Goal: Task Accomplishment & Management: Use online tool/utility

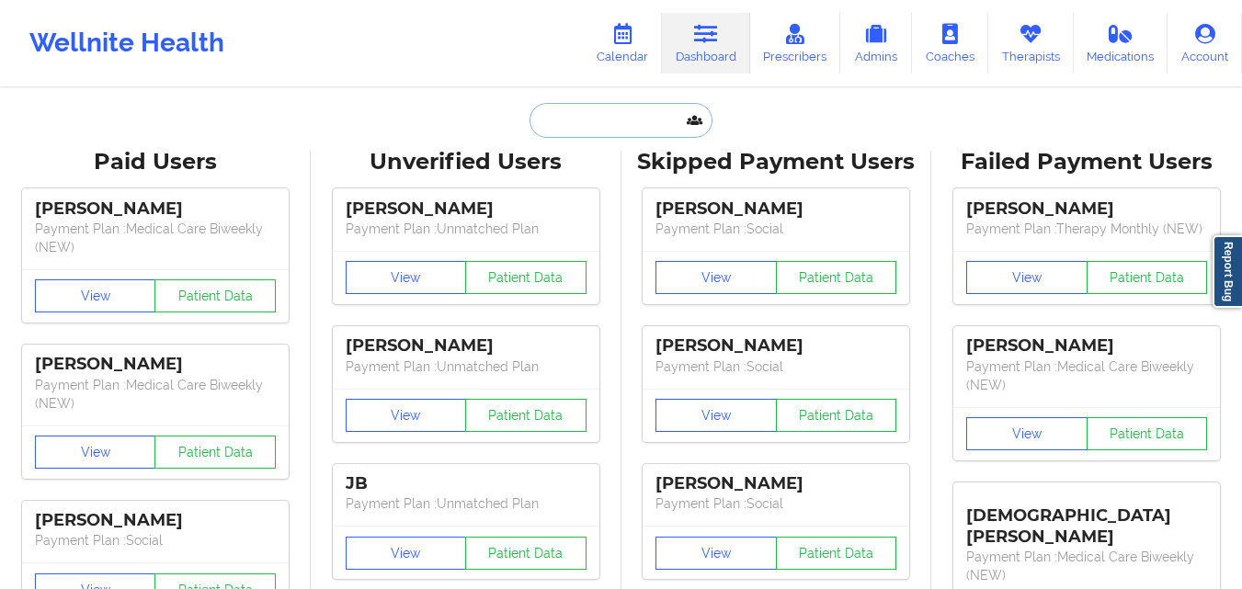
click at [562, 107] on input "text" at bounding box center [621, 120] width 182 height 35
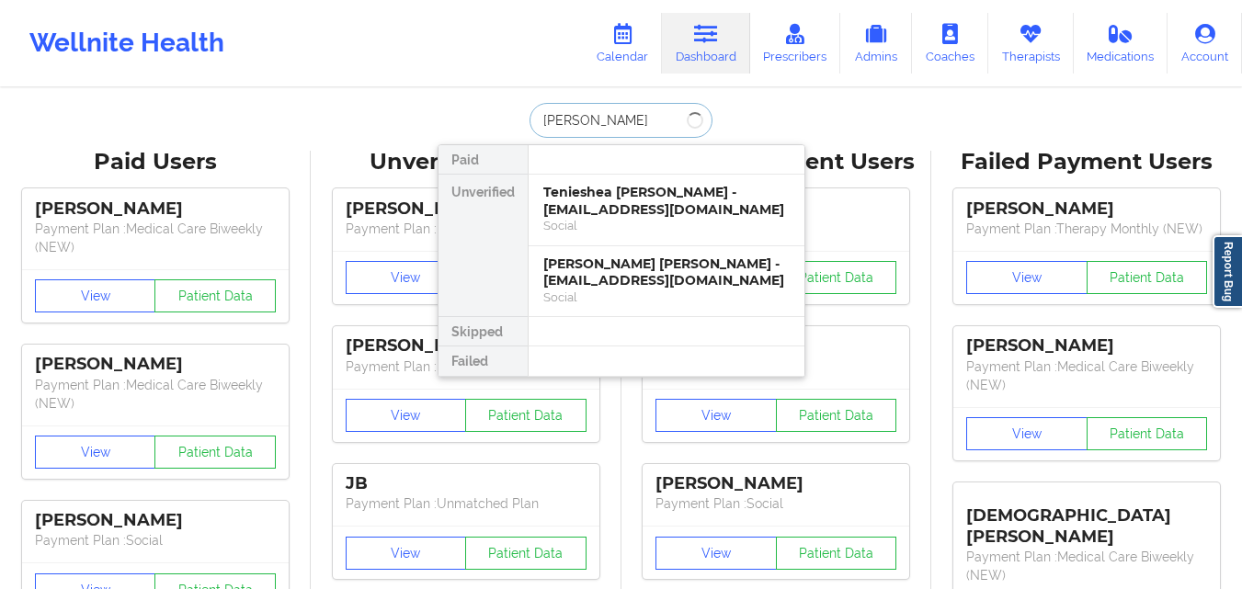
type input "[PERSON_NAME]"
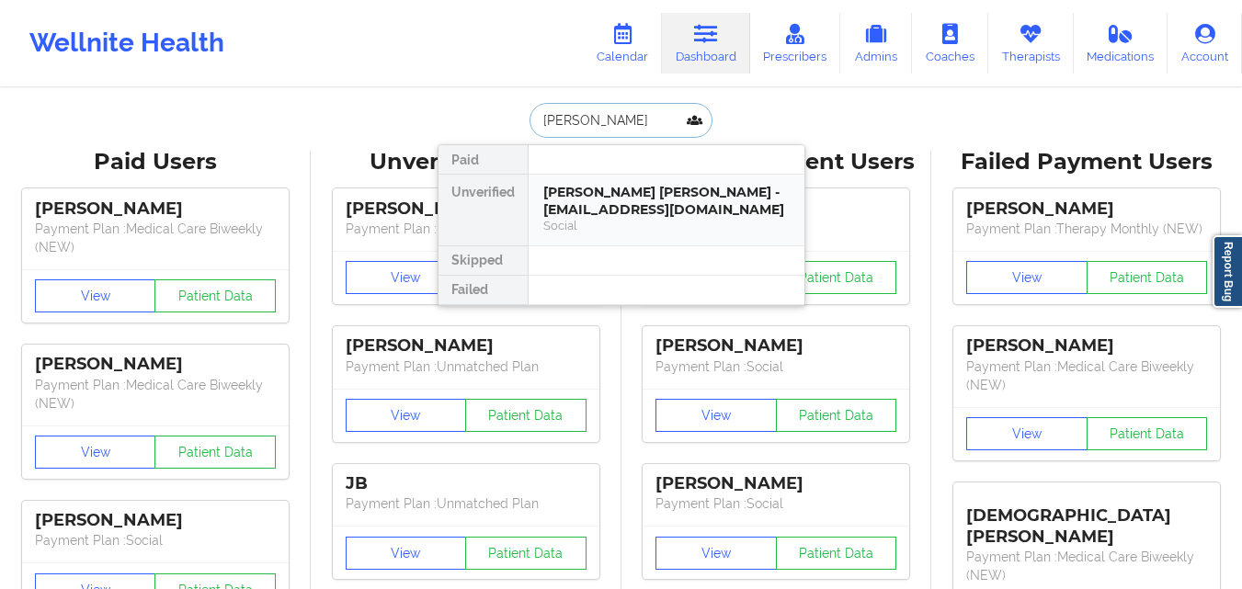
click at [629, 202] on div "[PERSON_NAME] [PERSON_NAME] - [EMAIL_ADDRESS][DOMAIN_NAME]" at bounding box center [666, 201] width 246 height 34
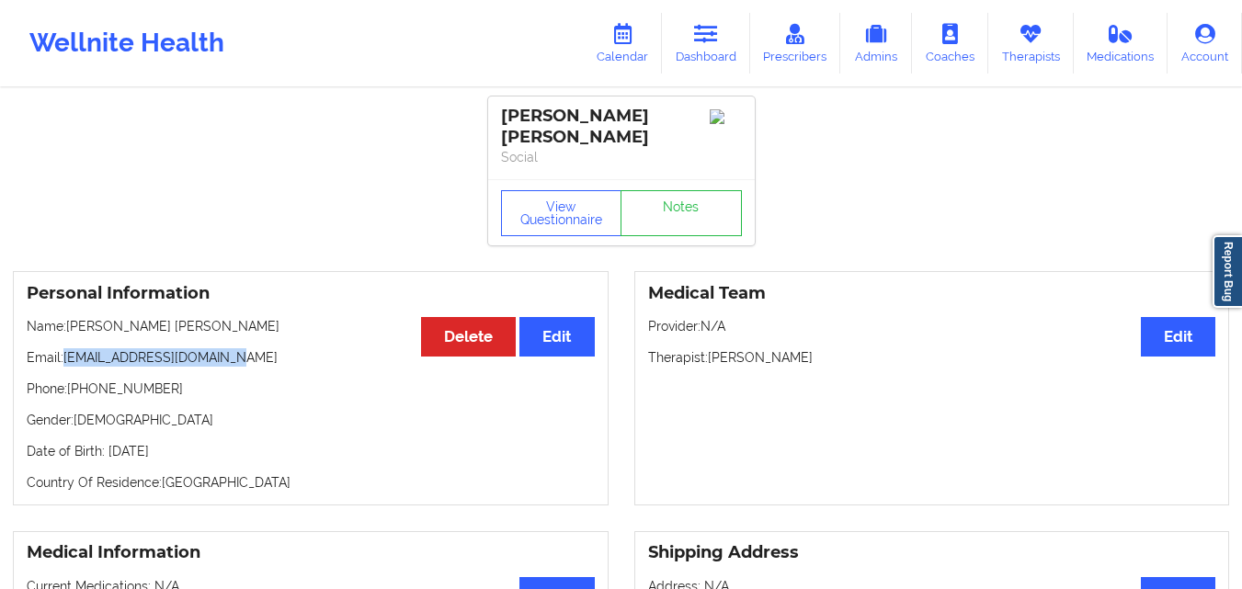
drag, startPoint x: 66, startPoint y: 344, endPoint x: 269, endPoint y: 344, distance: 203.2
click at [269, 348] on p "Email: [EMAIL_ADDRESS][DOMAIN_NAME]" at bounding box center [311, 357] width 568 height 18
copy p "[EMAIL_ADDRESS][DOMAIN_NAME]"
click at [713, 40] on icon at bounding box center [706, 34] width 24 height 20
click at [703, 36] on icon at bounding box center [706, 34] width 24 height 20
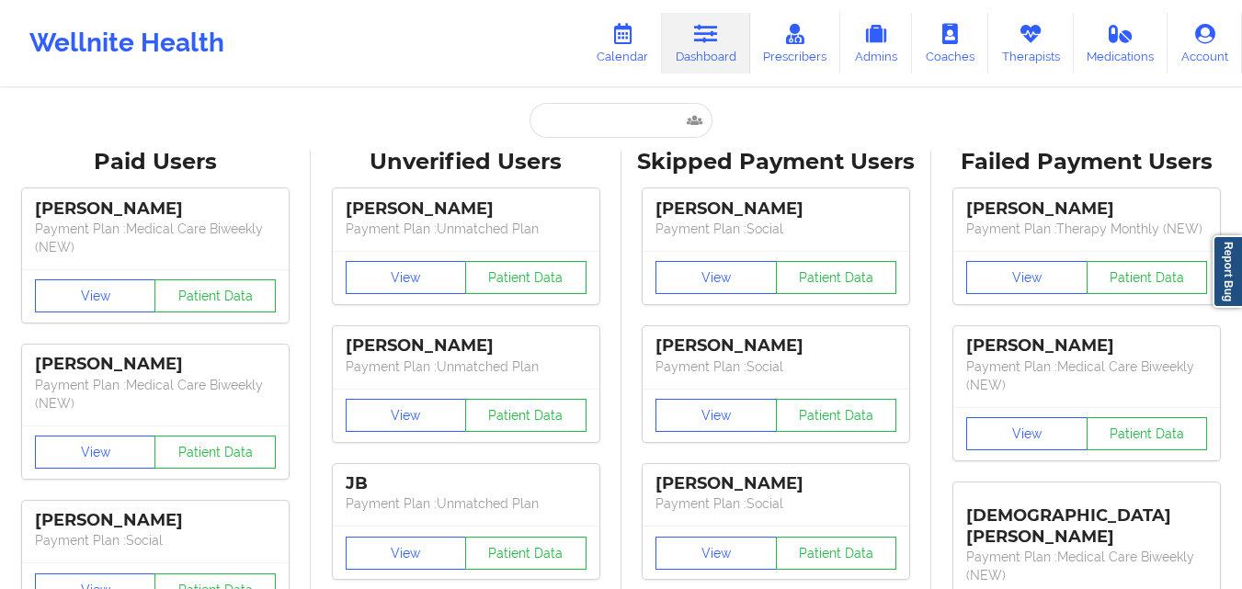
click at [608, 125] on input "text" at bounding box center [621, 120] width 182 height 35
paste input "[PERSON_NAME]"
type input "[PERSON_NAME]"
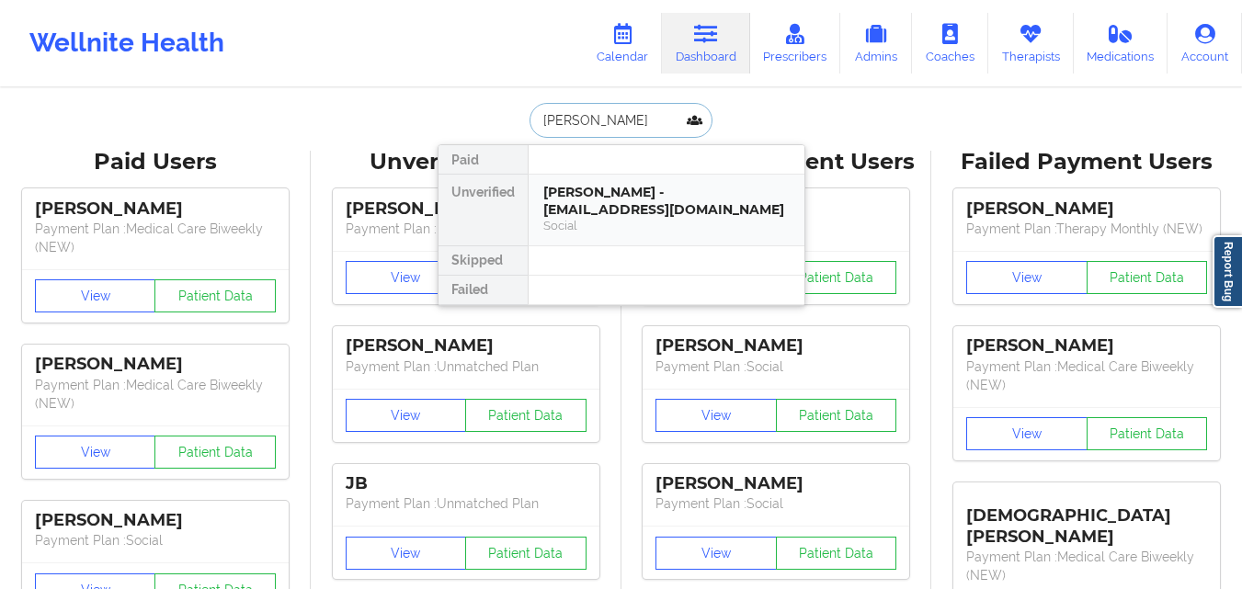
click at [650, 206] on div "[PERSON_NAME] - [EMAIL_ADDRESS][DOMAIN_NAME]" at bounding box center [666, 201] width 246 height 34
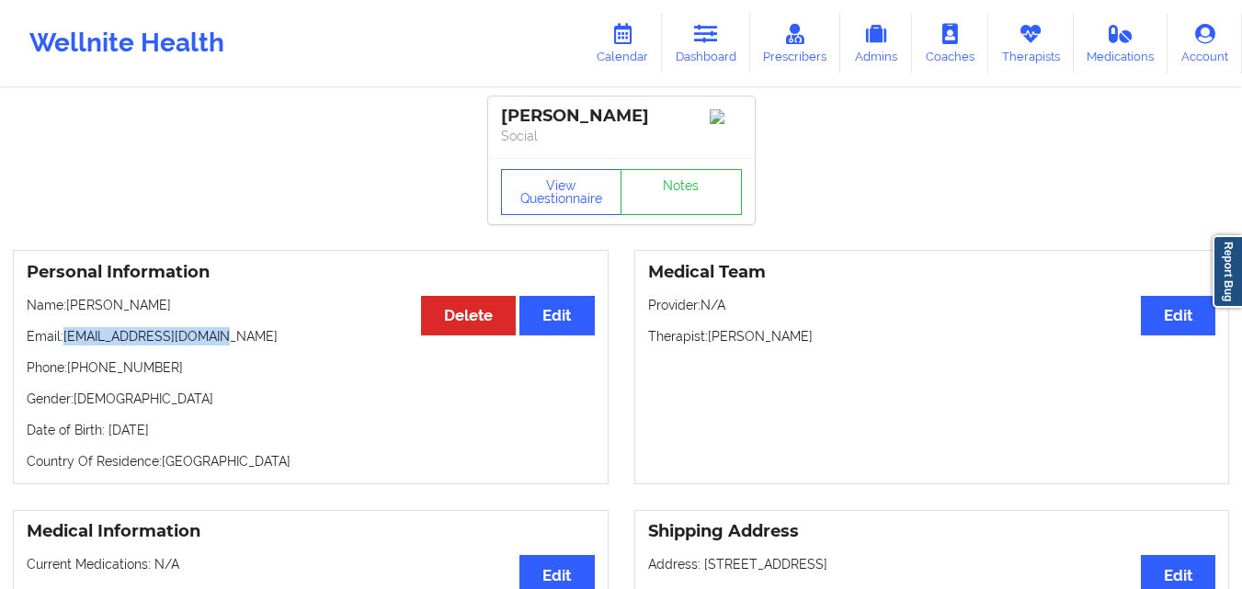
drag, startPoint x: 64, startPoint y: 344, endPoint x: 242, endPoint y: 333, distance: 177.8
click at [242, 333] on p "Email: [EMAIL_ADDRESS][DOMAIN_NAME]" at bounding box center [311, 336] width 568 height 18
copy p "[EMAIL_ADDRESS][DOMAIN_NAME]"
click at [718, 42] on icon at bounding box center [706, 34] width 24 height 20
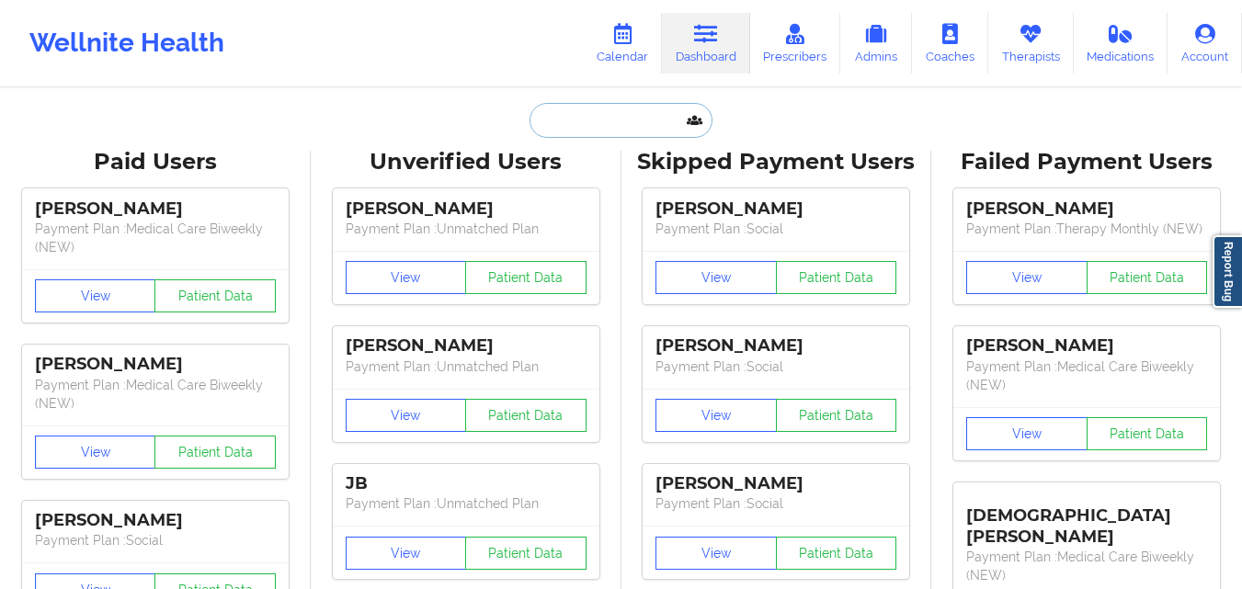
click at [571, 119] on input "text" at bounding box center [621, 120] width 182 height 35
paste input "Shae"
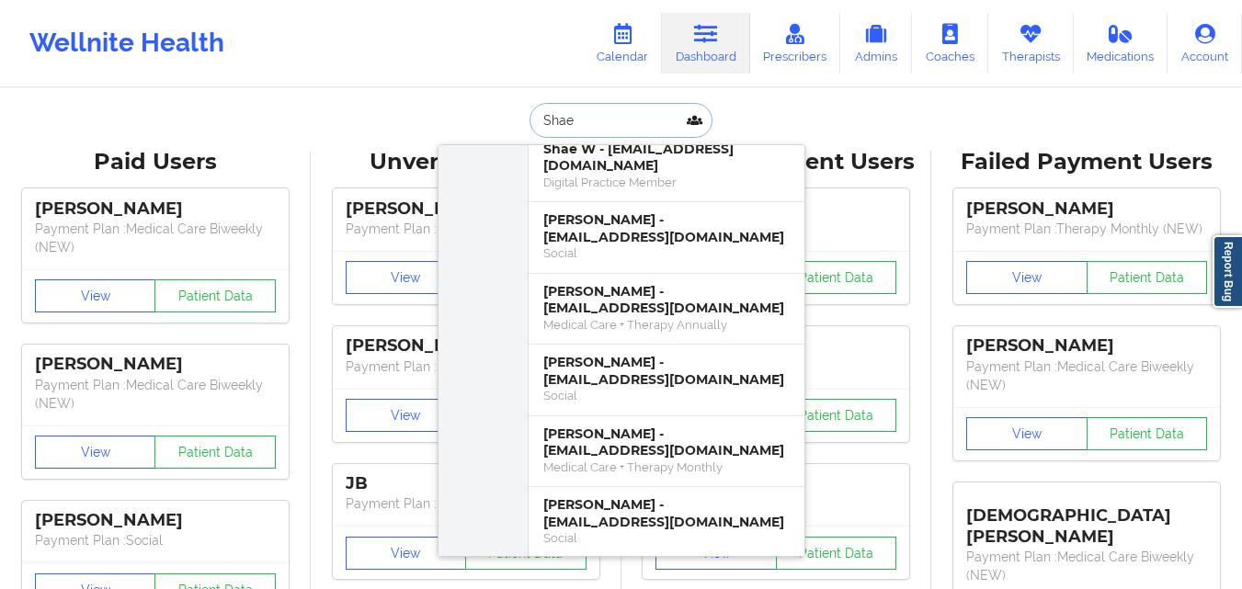
scroll to position [914, 0]
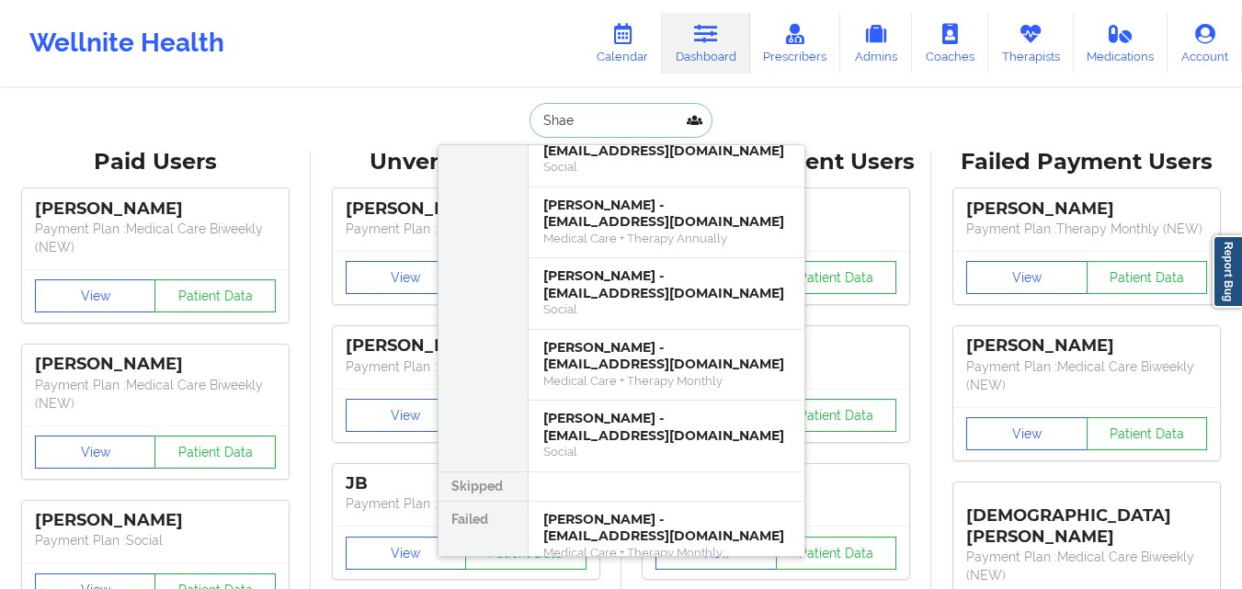
type input "Shae"
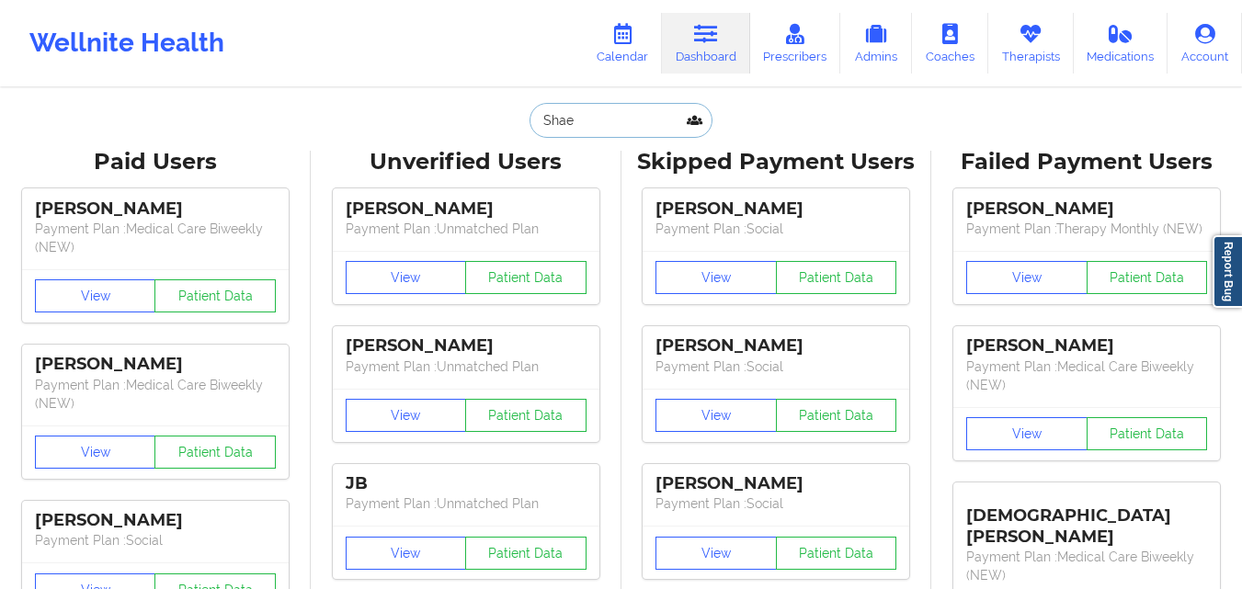
click at [623, 114] on input "Shae" at bounding box center [621, 120] width 182 height 35
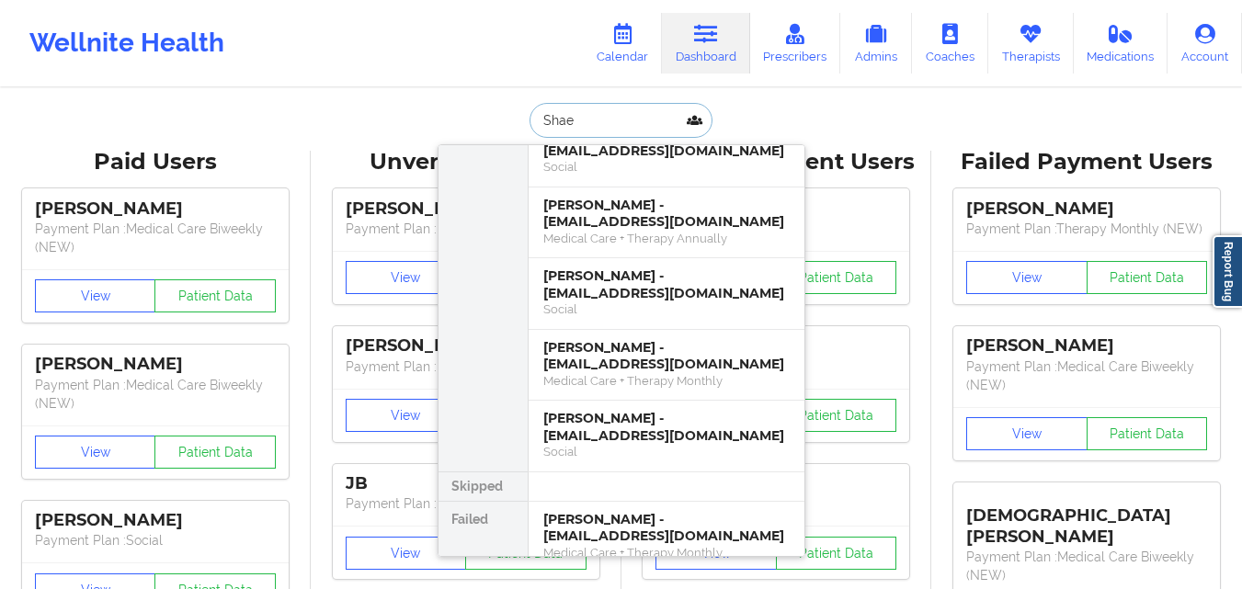
click at [623, 114] on input "Shae" at bounding box center [621, 120] width 182 height 35
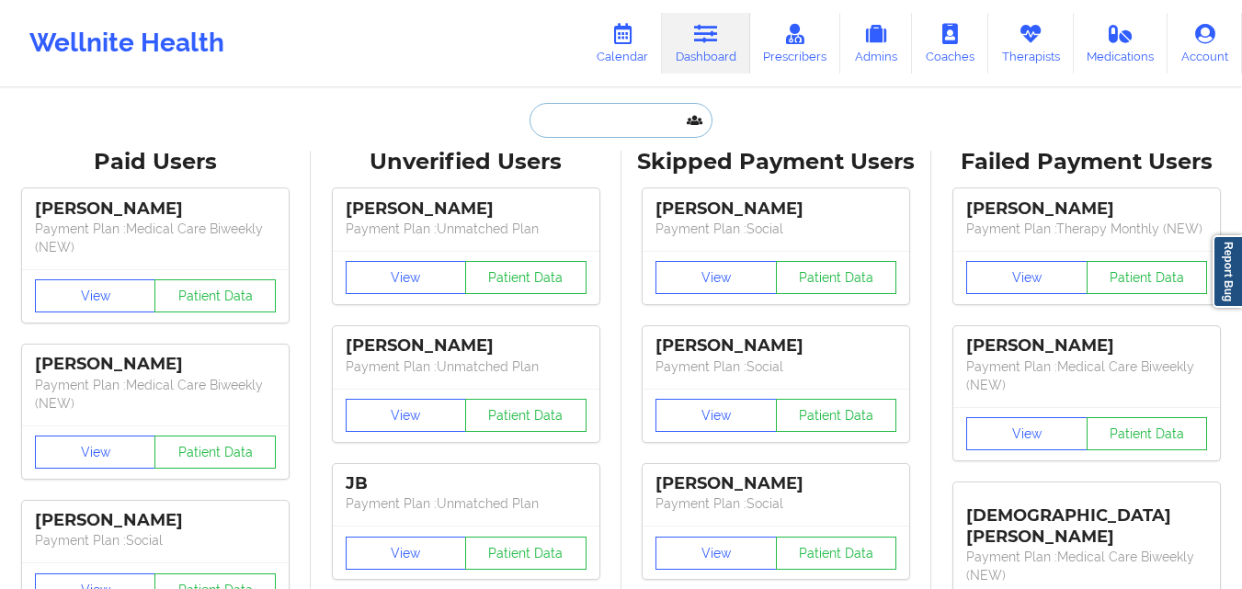
paste input "[PHONE_NUMBER]"
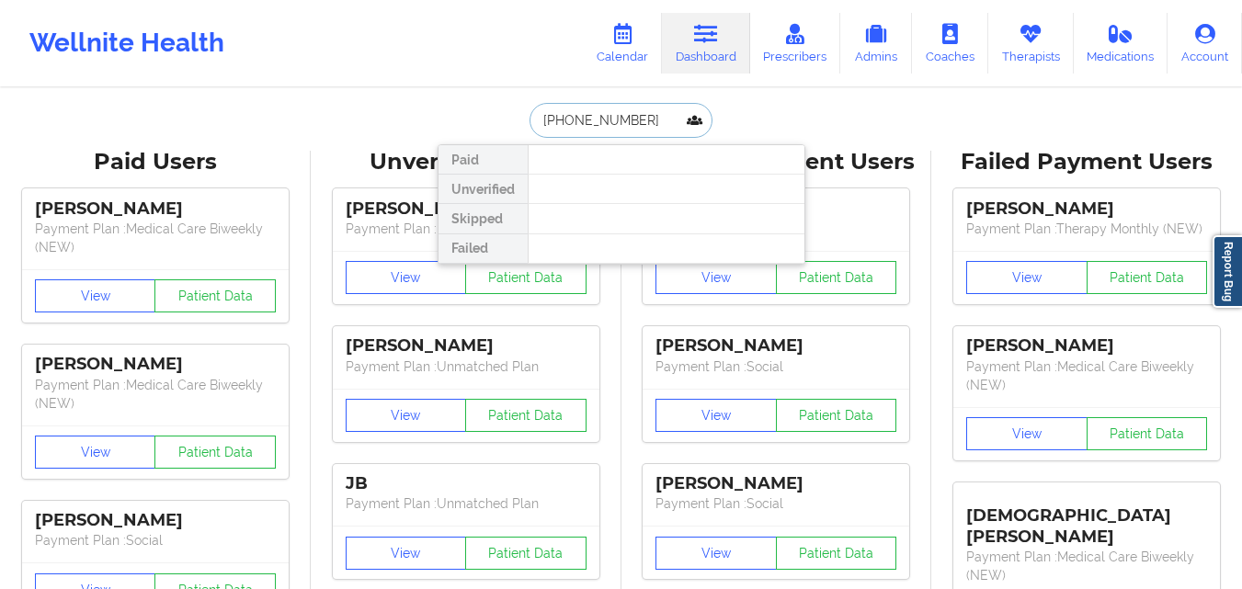
scroll to position [0, 0]
click at [656, 126] on input "[PHONE_NUMBER]" at bounding box center [621, 120] width 182 height 35
type input "+"
type input "S"
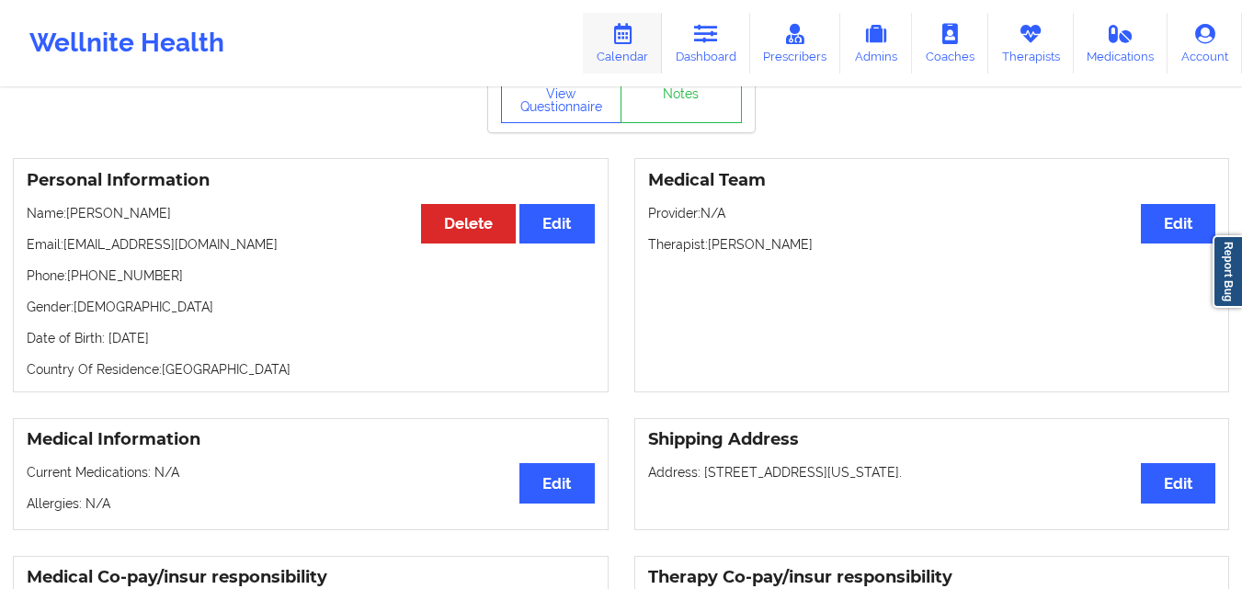
click at [634, 60] on link "Calendar" at bounding box center [622, 43] width 79 height 61
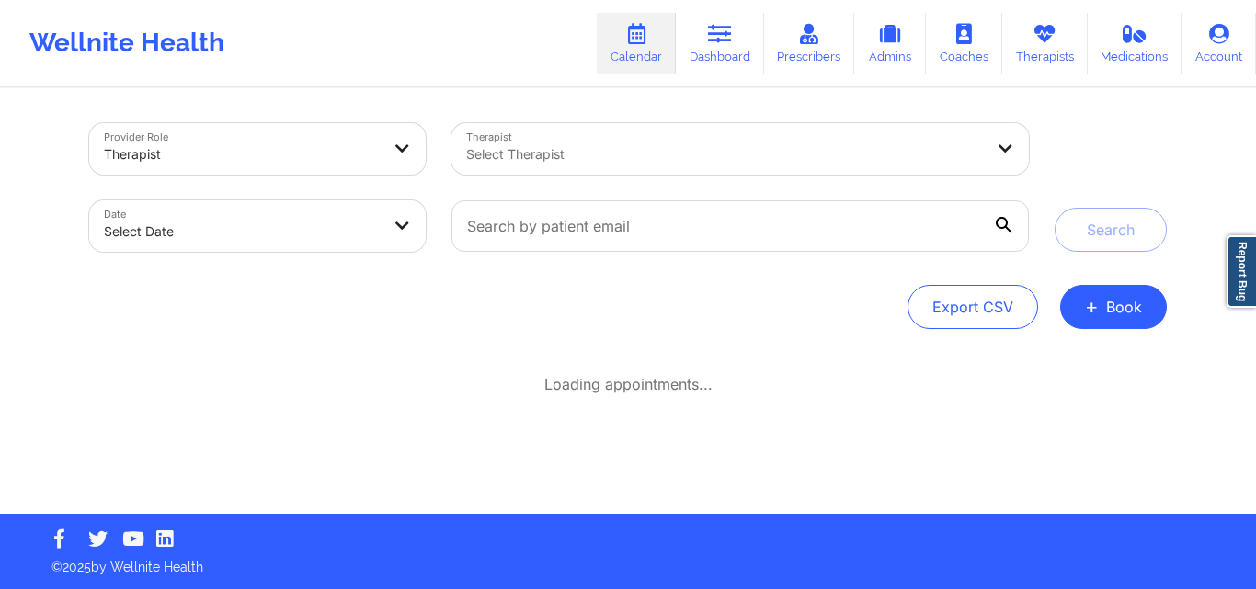
click at [605, 252] on div at bounding box center [740, 226] width 603 height 77
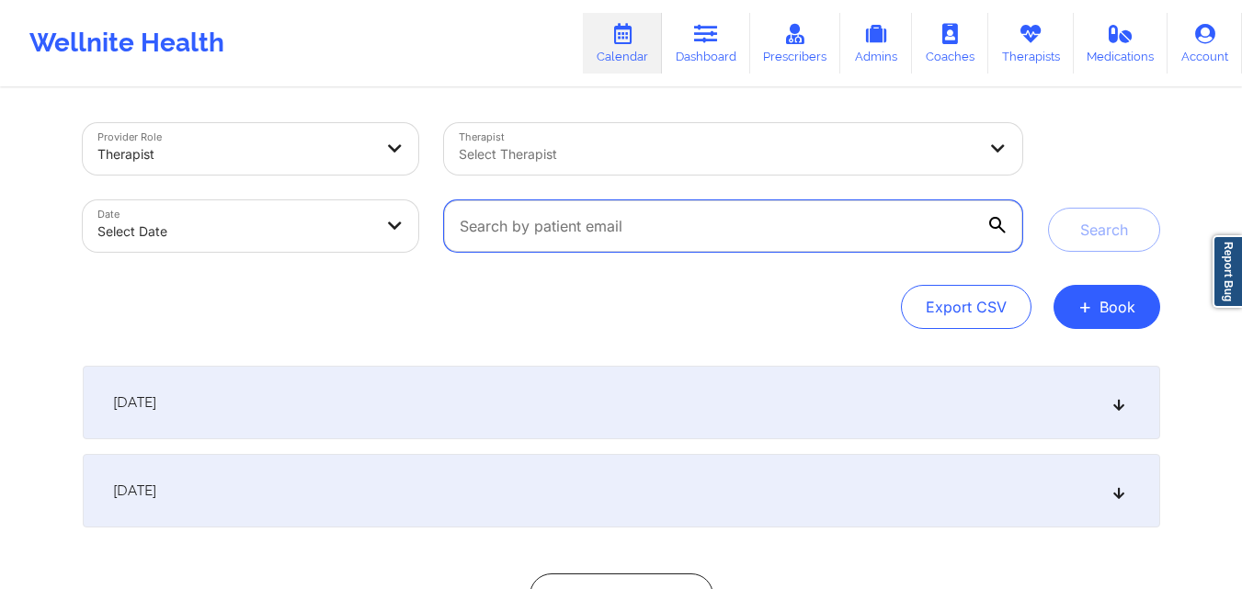
click at [608, 236] on input "text" at bounding box center [732, 225] width 577 height 51
paste input "[EMAIL_ADDRESS][DOMAIN_NAME]"
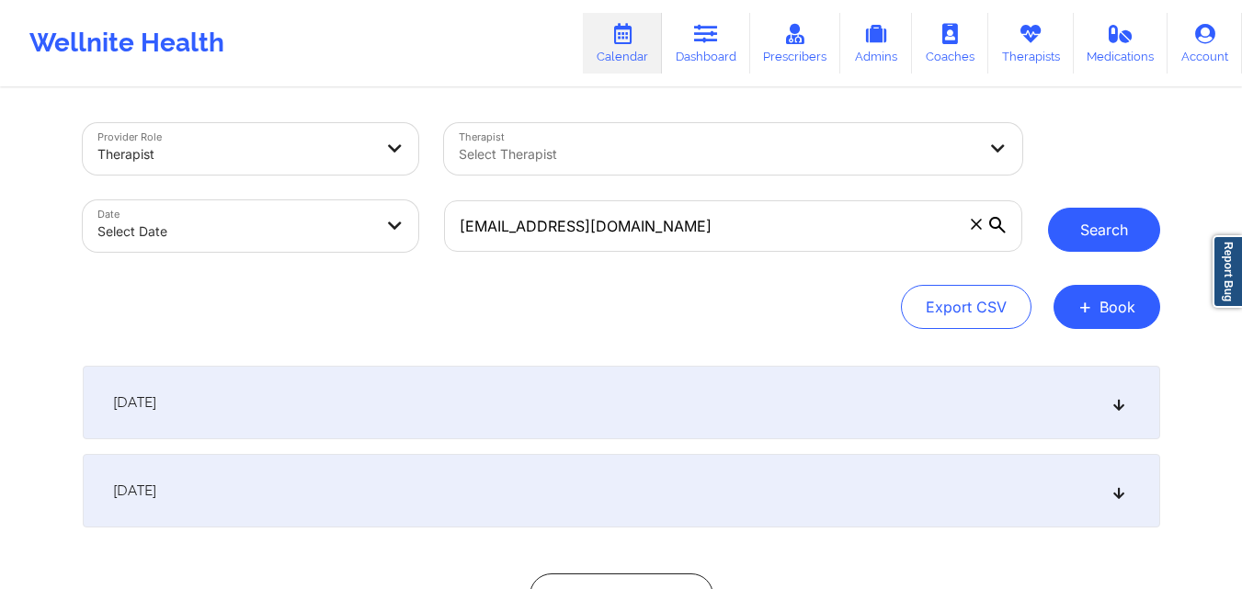
click at [1090, 235] on button "Search" at bounding box center [1104, 230] width 112 height 44
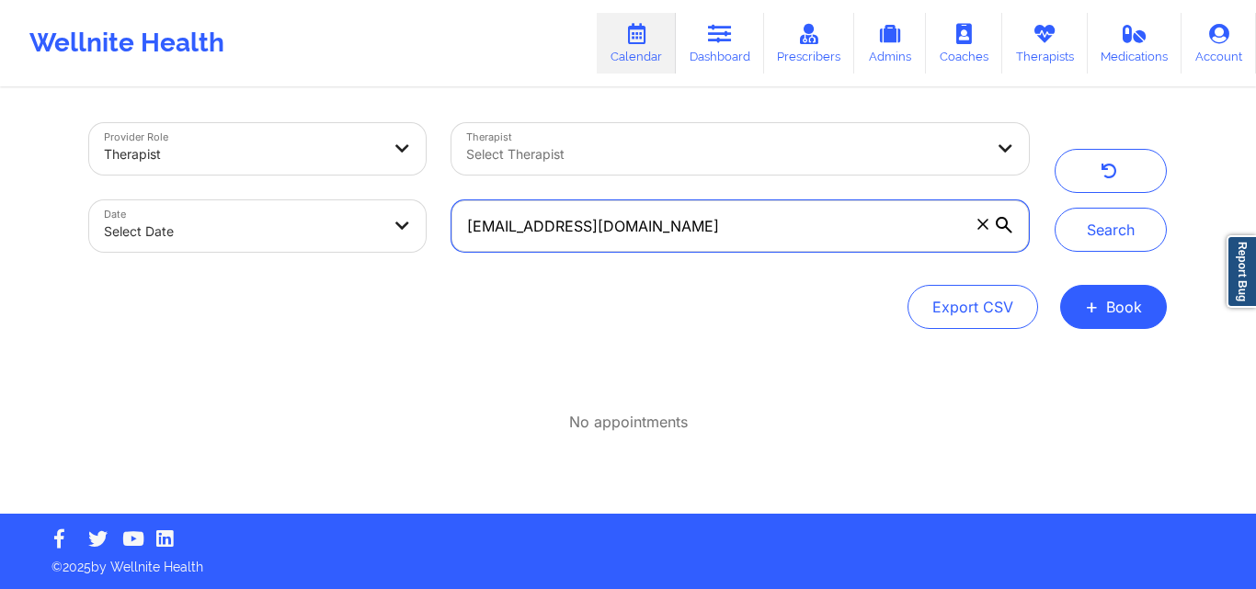
click at [553, 251] on input "[EMAIL_ADDRESS][DOMAIN_NAME]" at bounding box center [739, 225] width 577 height 51
click at [729, 227] on input "[EMAIL_ADDRESS][DOMAIN_NAME]" at bounding box center [739, 225] width 577 height 51
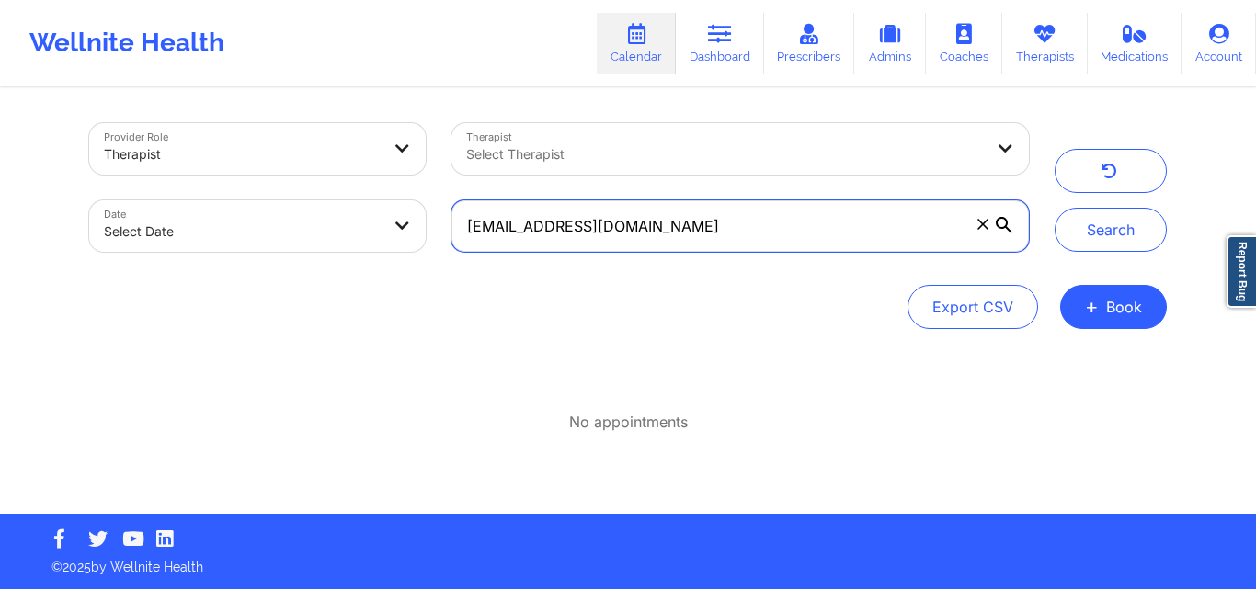
paste input "lindamdionne@yahoo"
type input "[EMAIL_ADDRESS][DOMAIN_NAME]"
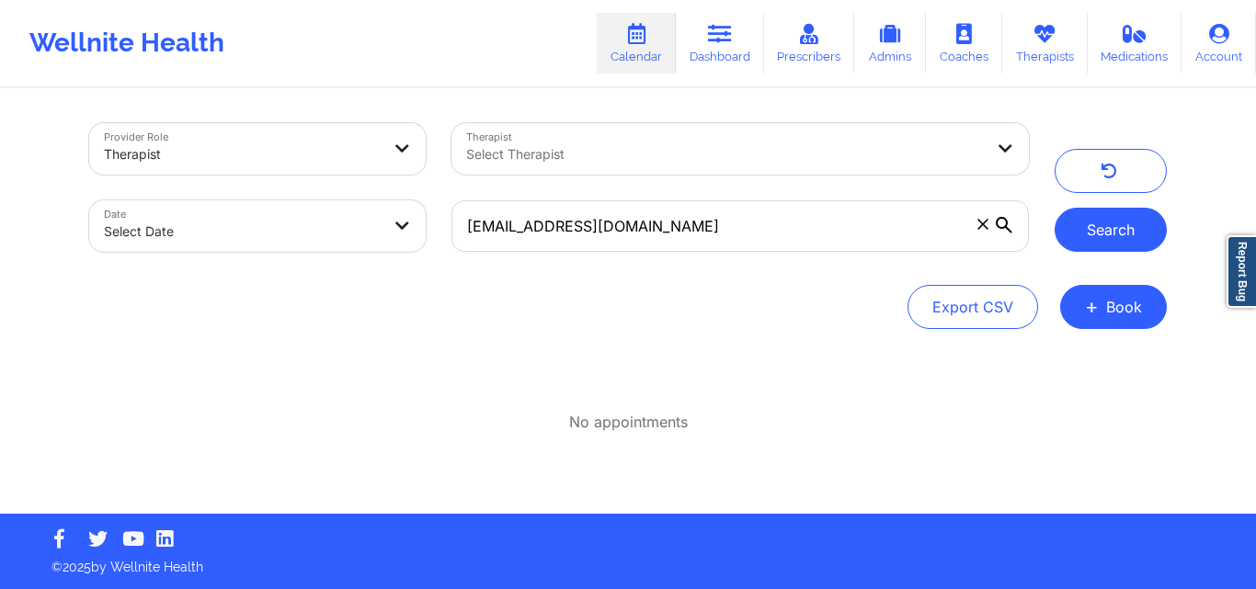
click at [1078, 242] on button "Search" at bounding box center [1111, 230] width 112 height 44
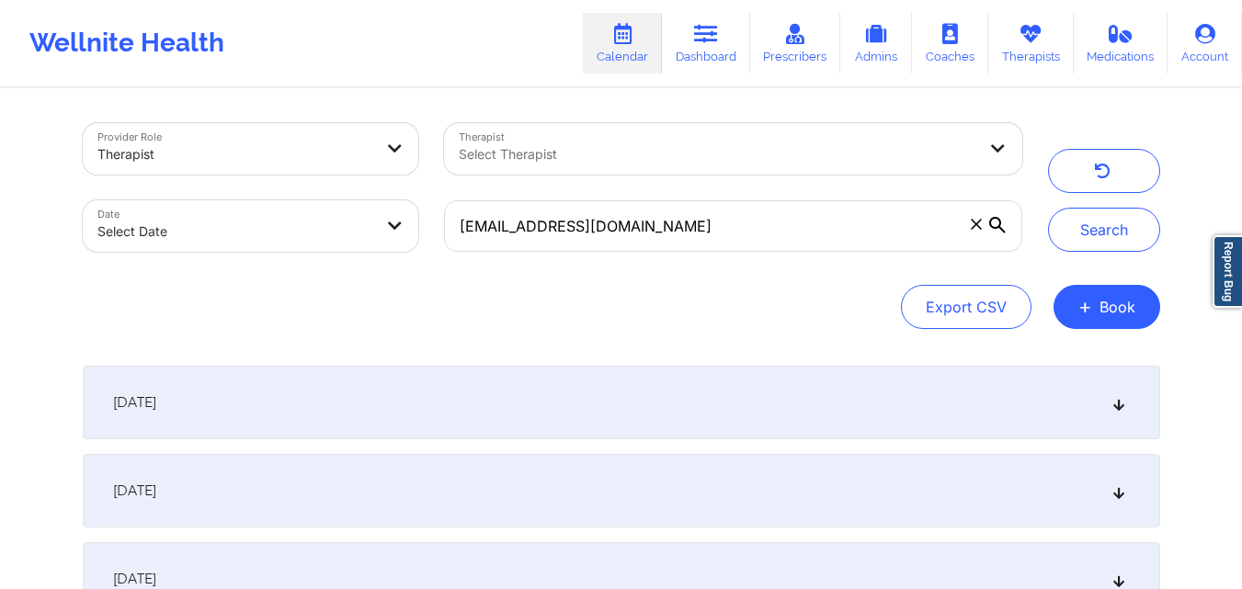
click at [582, 395] on div "October 3, 2025" at bounding box center [622, 403] width 1078 height 74
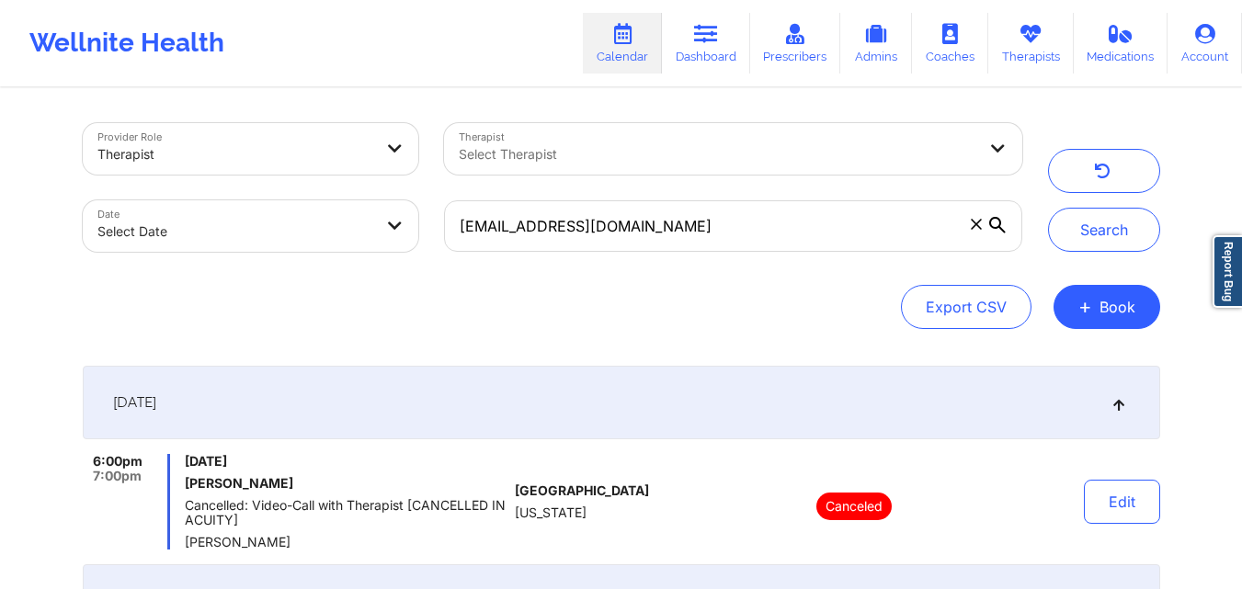
click at [582, 395] on div "October 3, 2025" at bounding box center [622, 403] width 1078 height 74
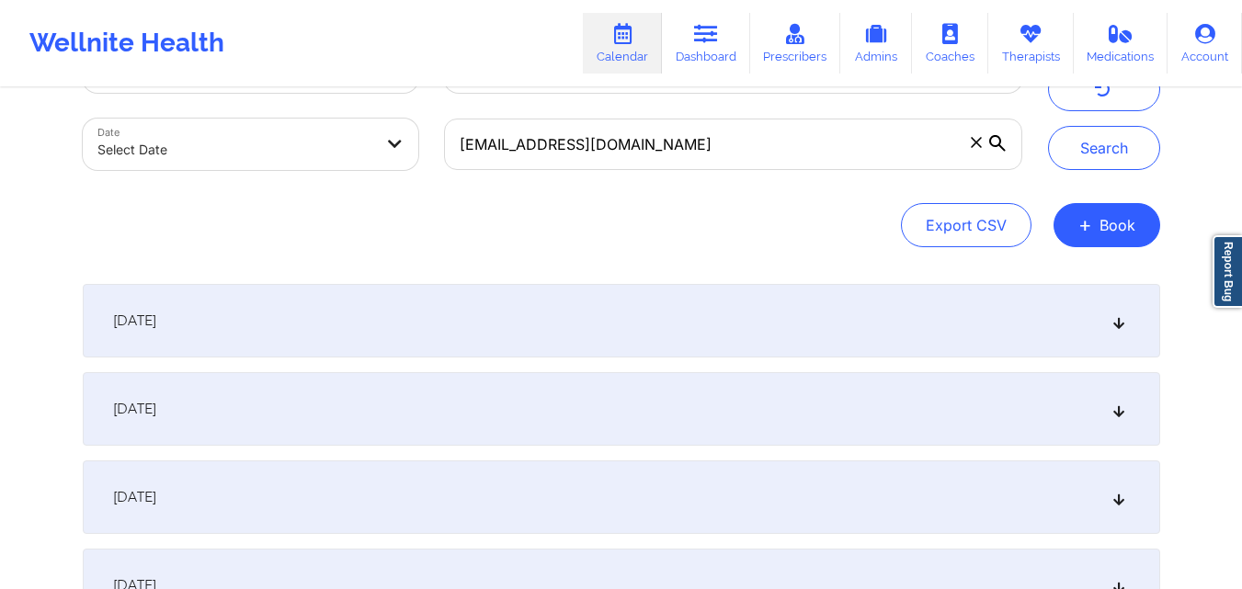
scroll to position [184, 0]
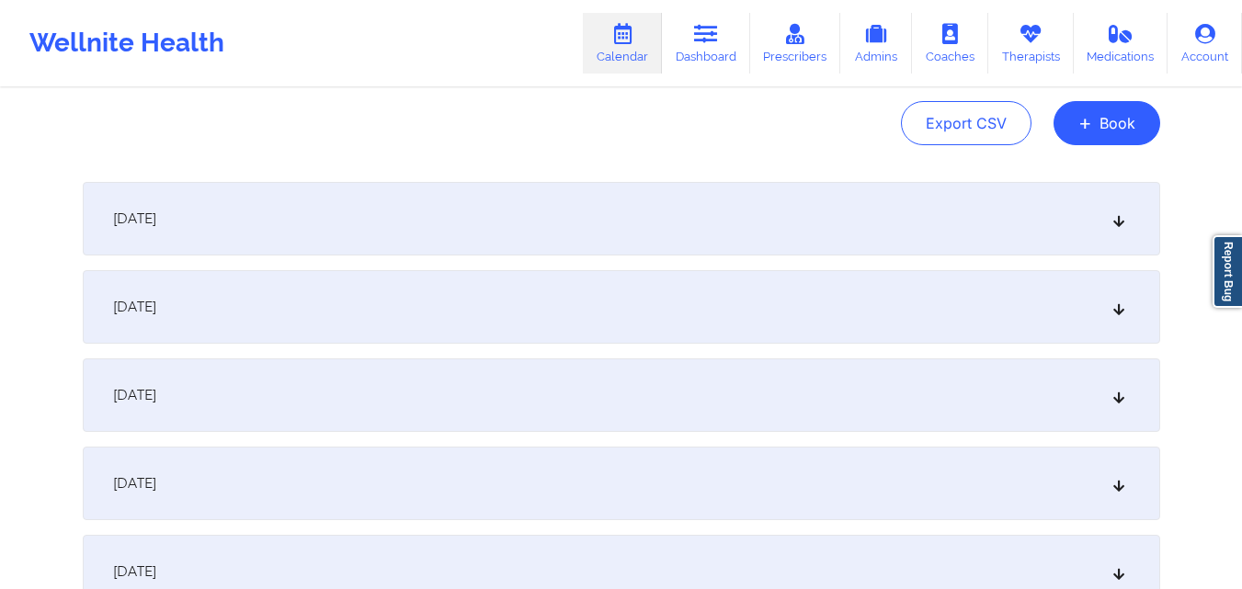
click at [592, 314] on div "October 10, 2025" at bounding box center [622, 307] width 1078 height 74
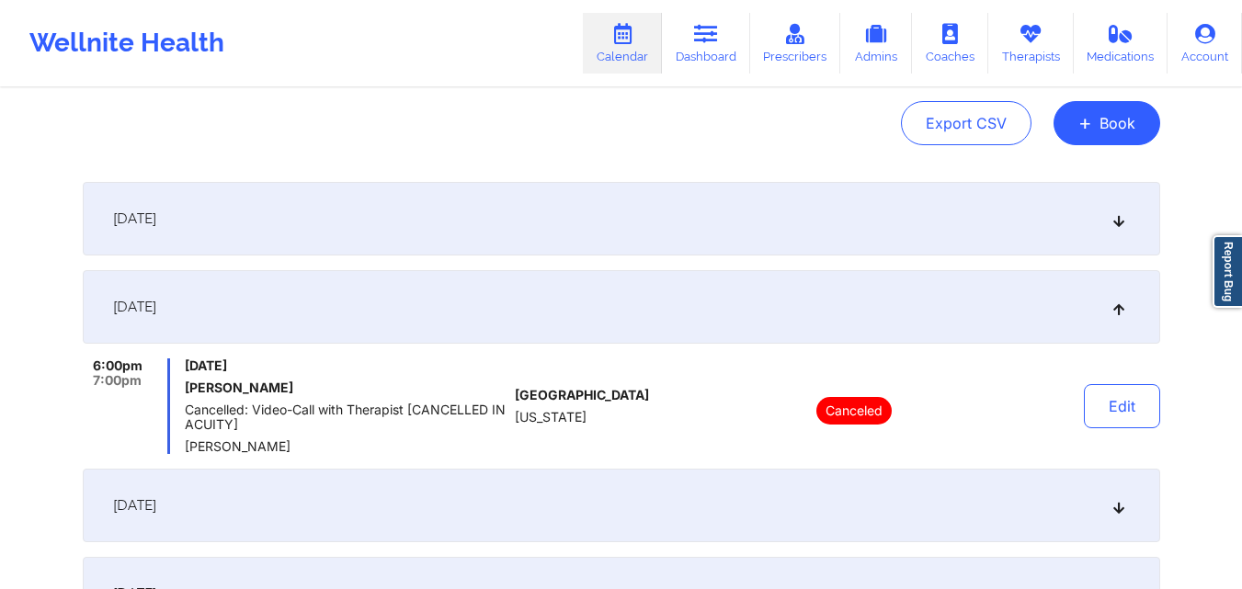
click at [592, 314] on div "October 10, 2025" at bounding box center [622, 307] width 1078 height 74
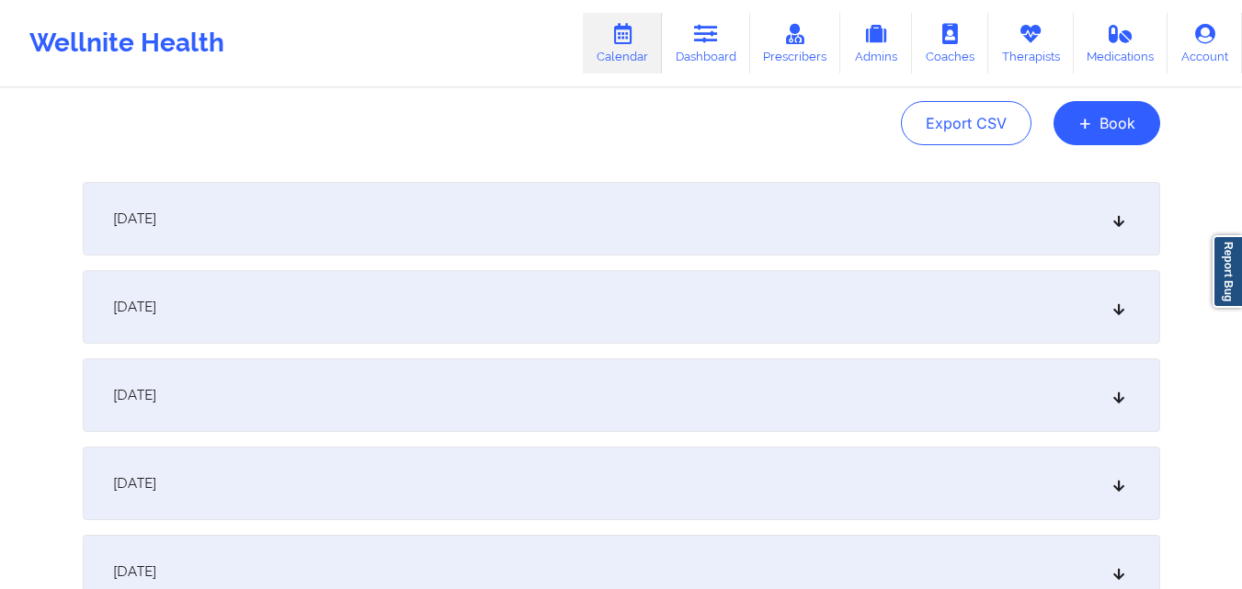
click at [590, 414] on div "October 17, 2025" at bounding box center [622, 396] width 1078 height 74
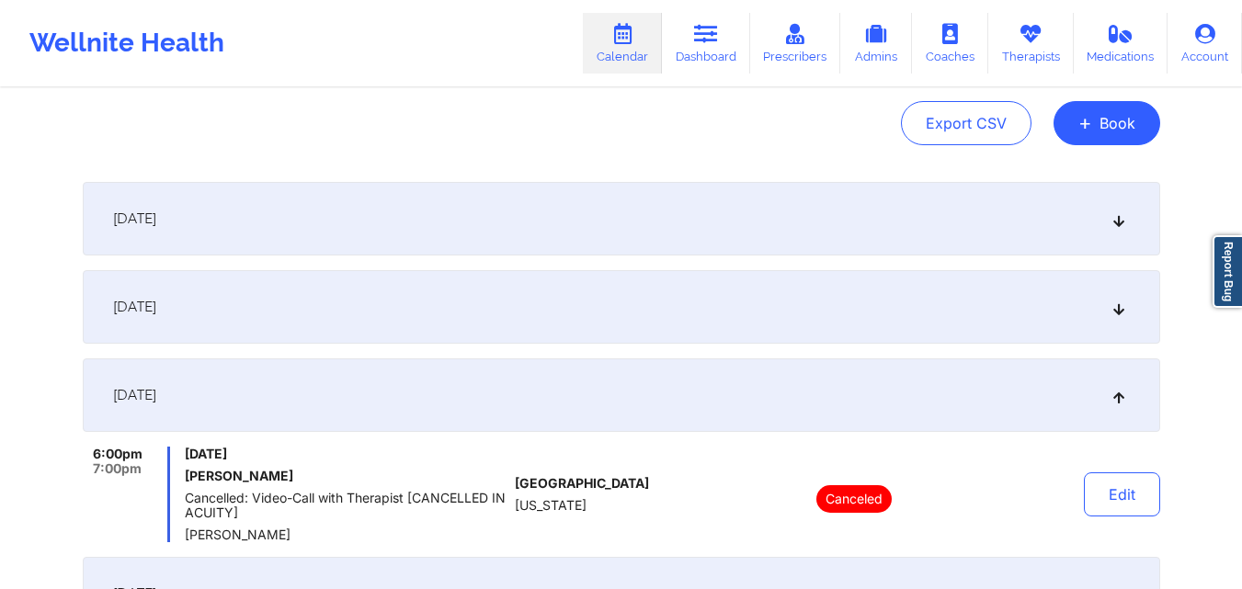
click at [590, 414] on div "October 17, 2025" at bounding box center [622, 396] width 1078 height 74
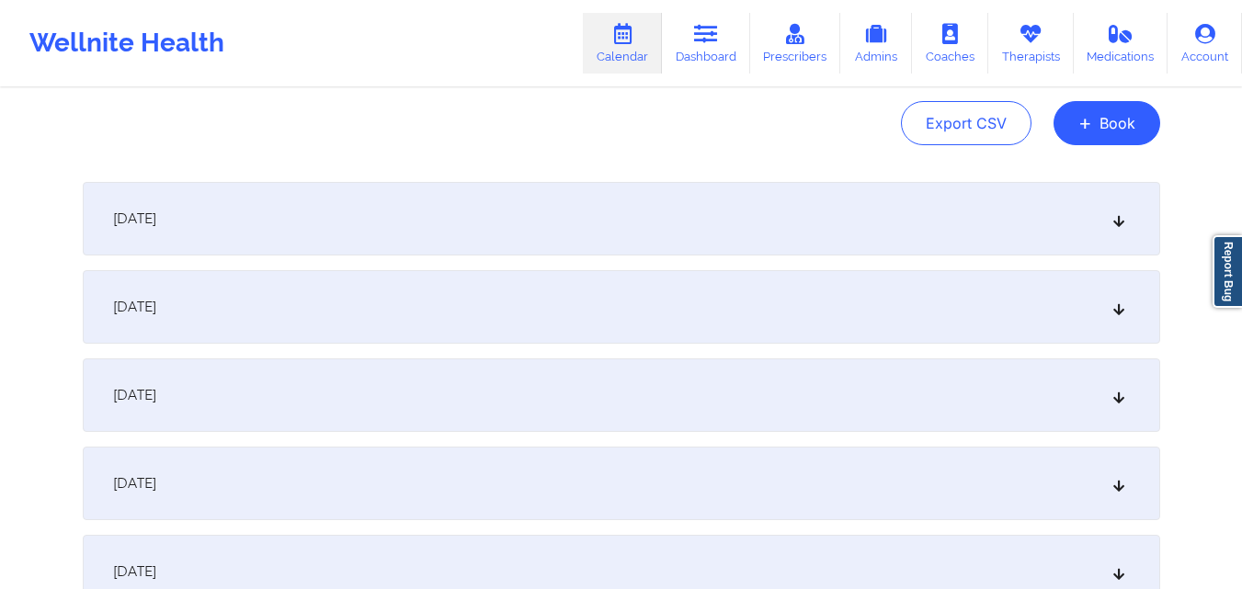
click at [590, 414] on div "October 17, 2025" at bounding box center [622, 396] width 1078 height 74
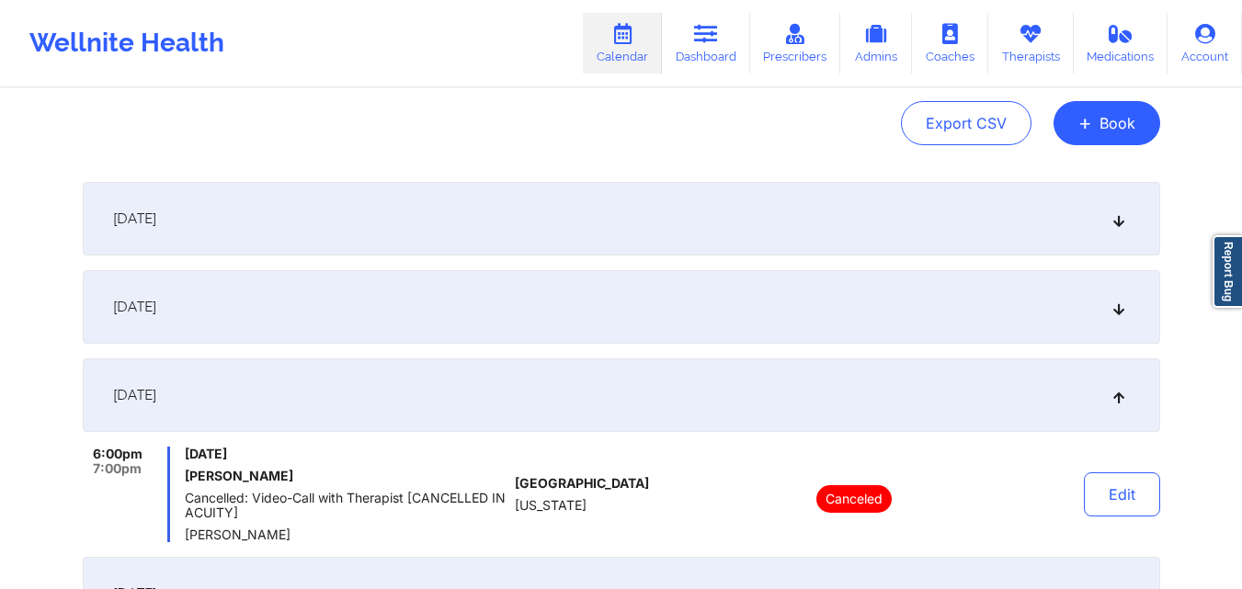
click at [590, 414] on div "October 17, 2025" at bounding box center [622, 396] width 1078 height 74
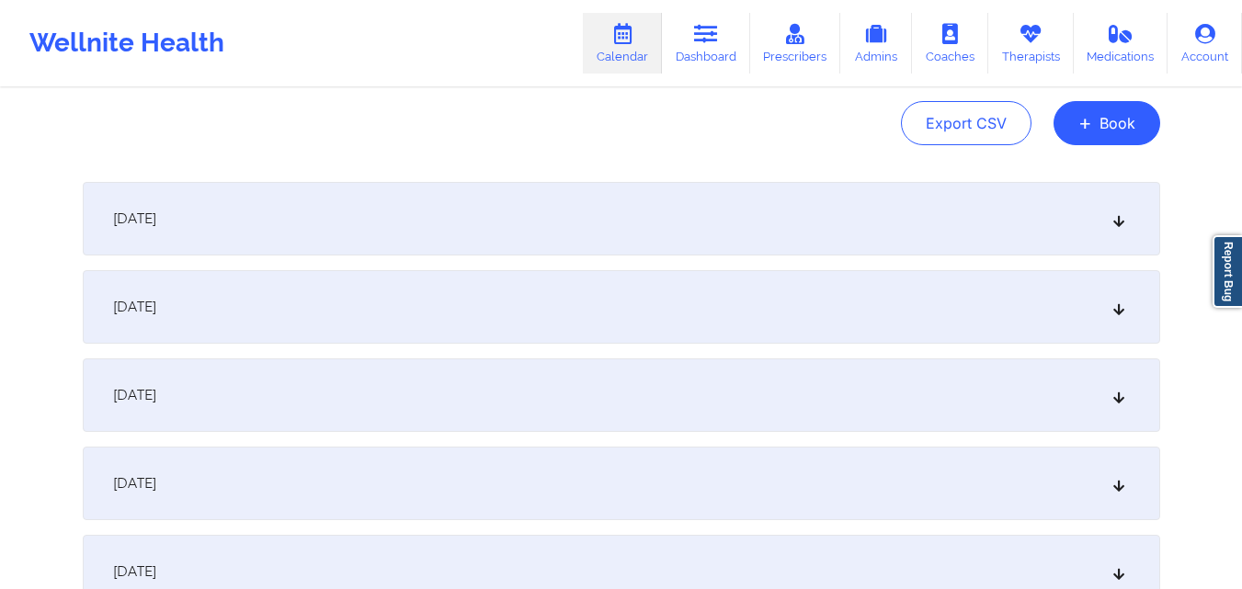
click at [573, 227] on div "October 3, 2025" at bounding box center [622, 219] width 1078 height 74
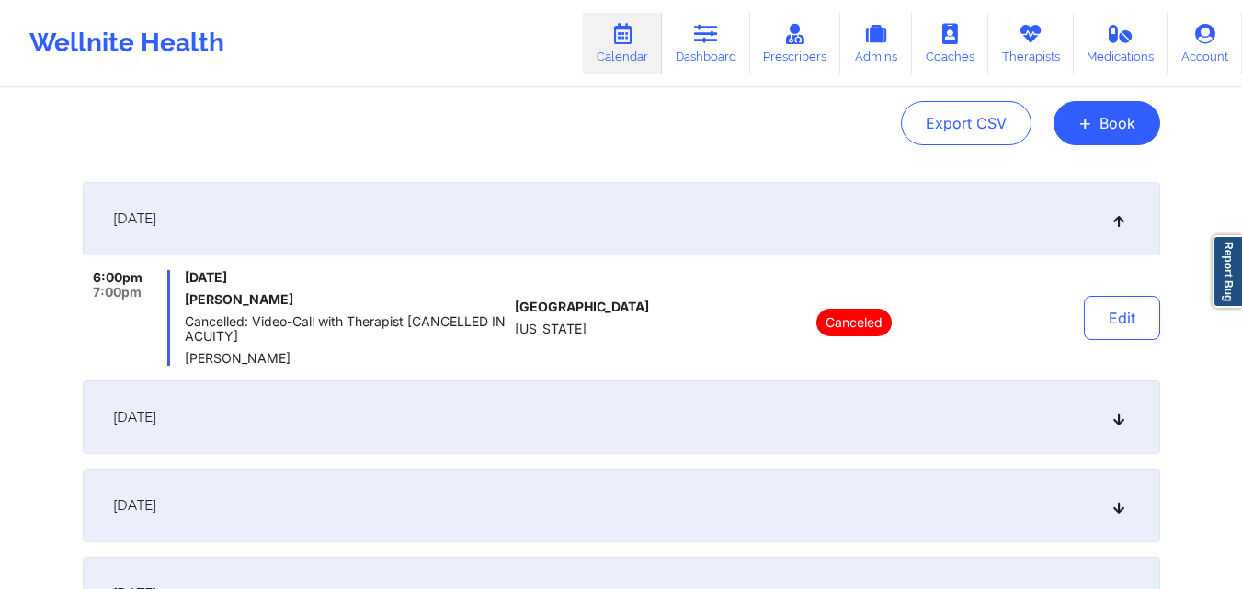
click at [573, 227] on div "October 3, 2025" at bounding box center [622, 219] width 1078 height 74
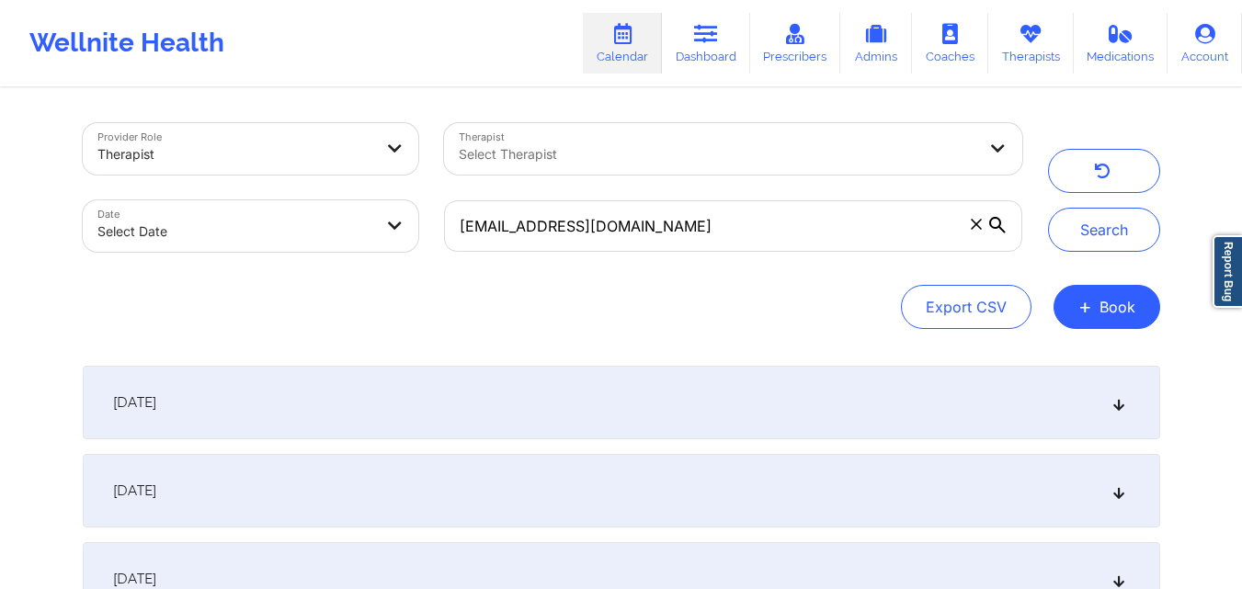
scroll to position [92, 0]
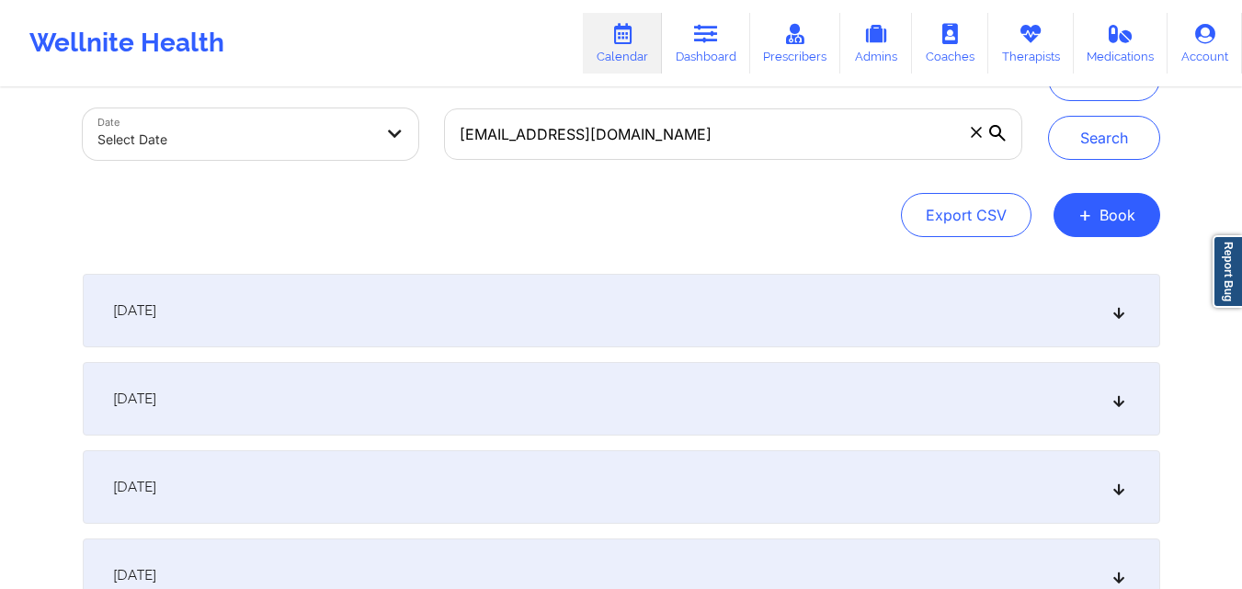
click at [636, 289] on div "October 3, 2025" at bounding box center [622, 311] width 1078 height 74
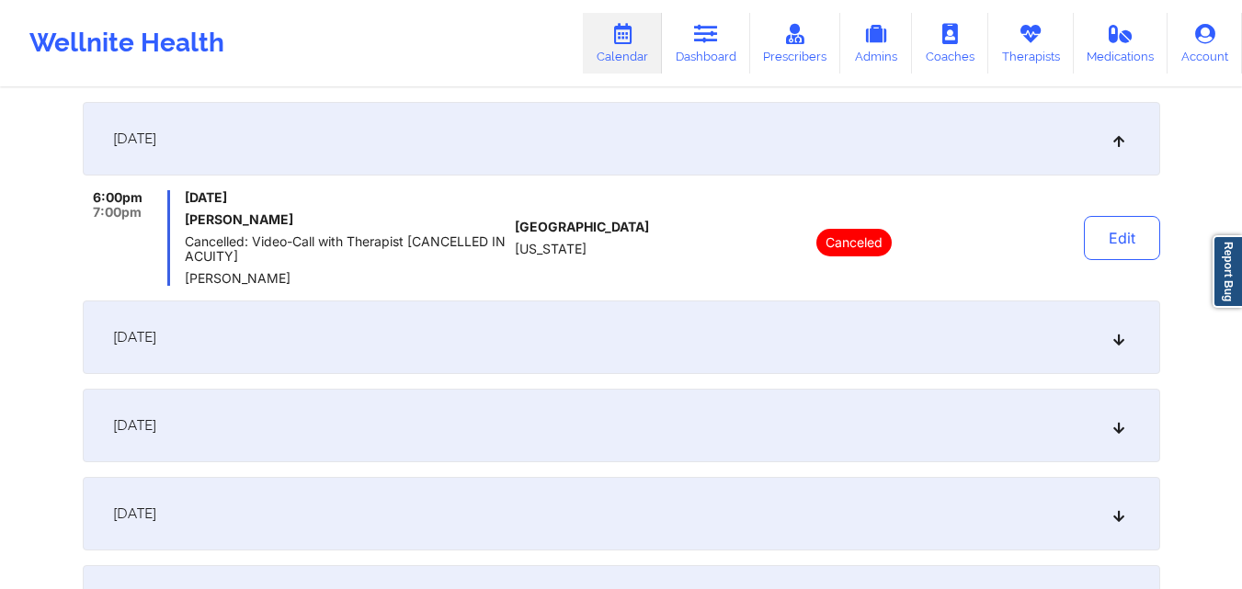
scroll to position [276, 0]
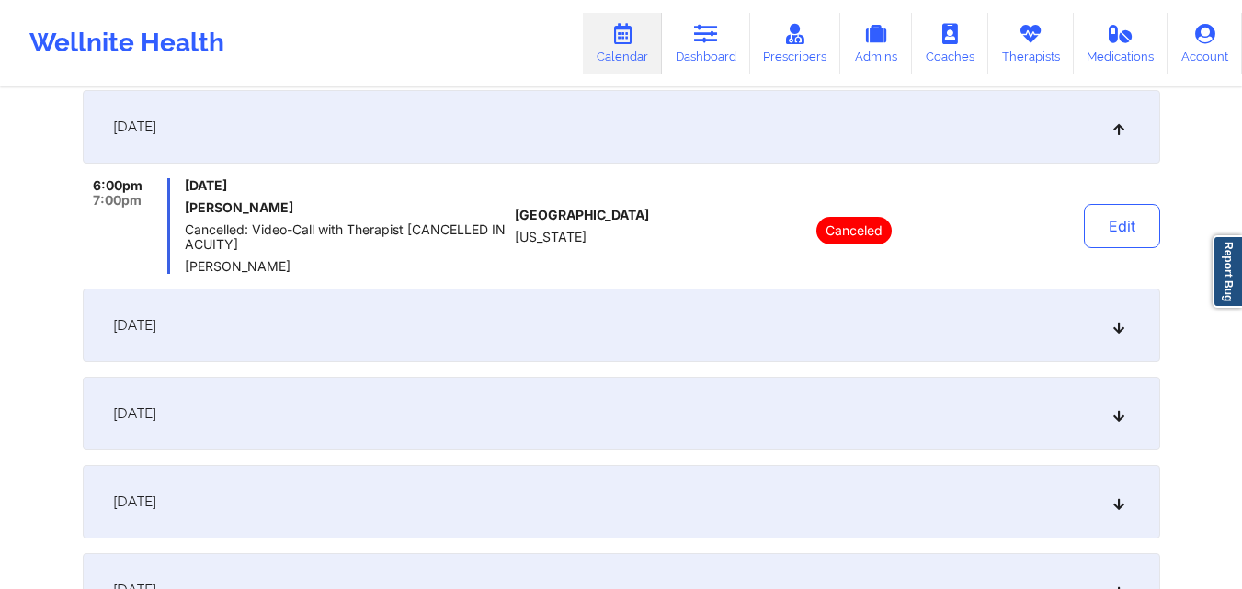
click at [657, 302] on div "October 10, 2025" at bounding box center [622, 326] width 1078 height 74
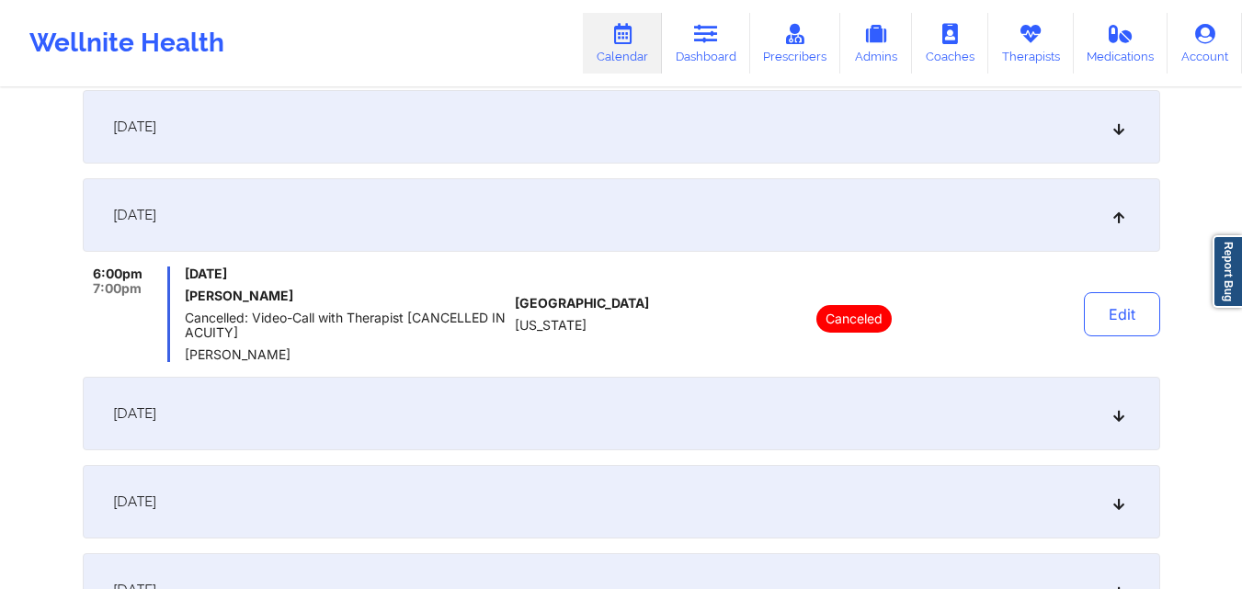
click at [617, 402] on div "October 17, 2025" at bounding box center [622, 414] width 1078 height 74
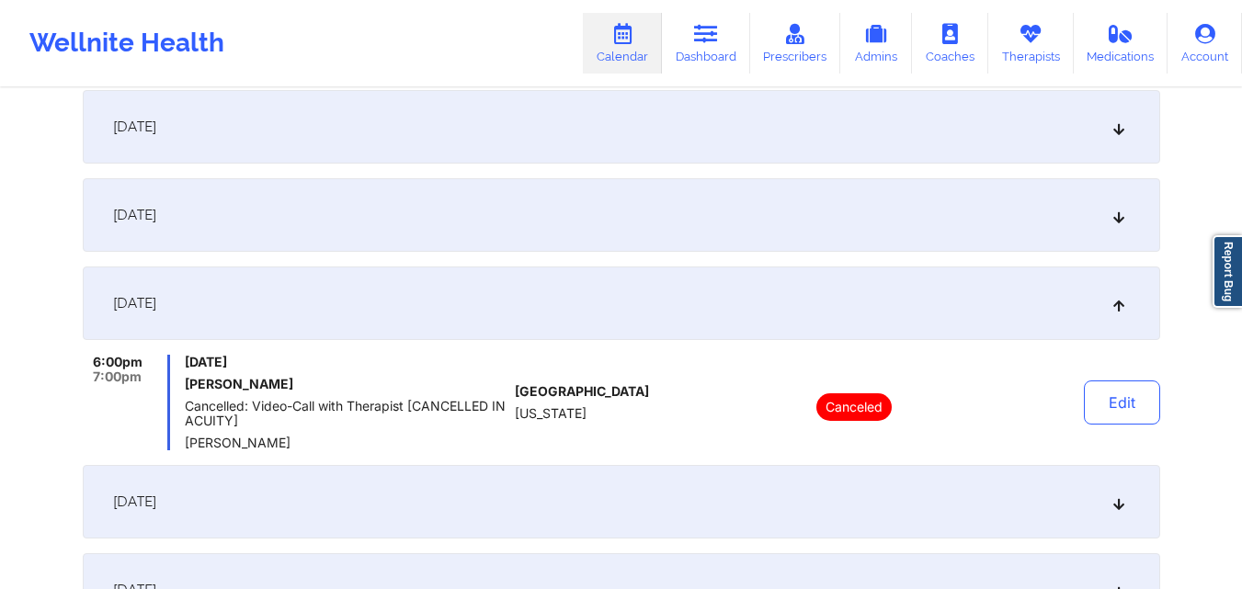
click at [629, 497] on div "October 24, 2025" at bounding box center [622, 502] width 1078 height 74
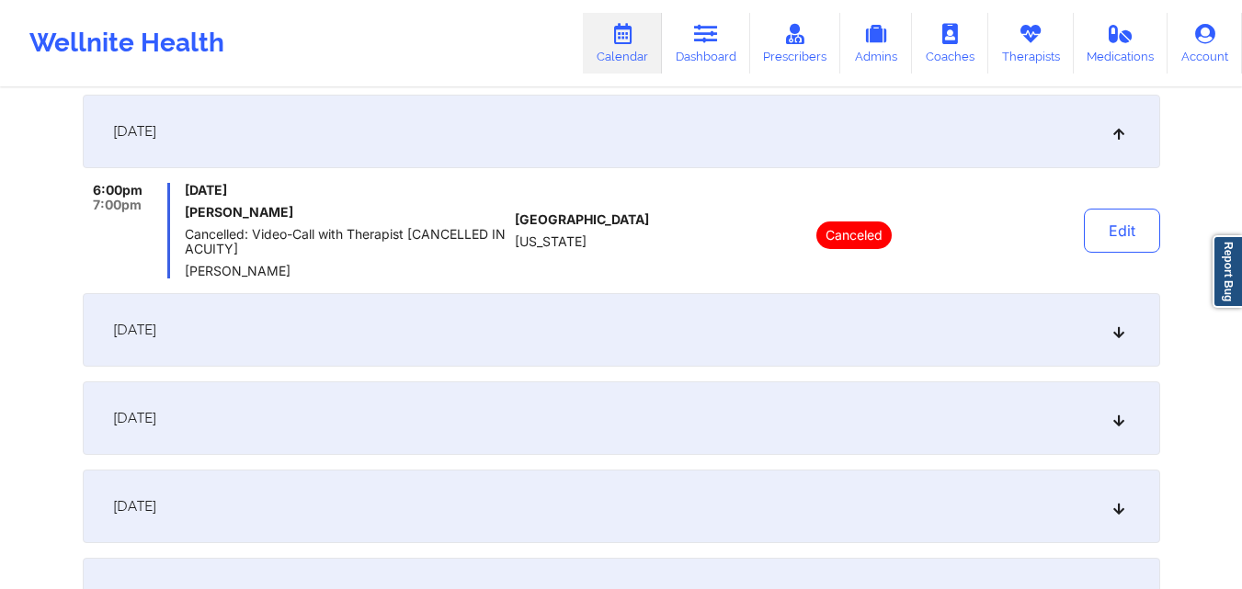
scroll to position [552, 0]
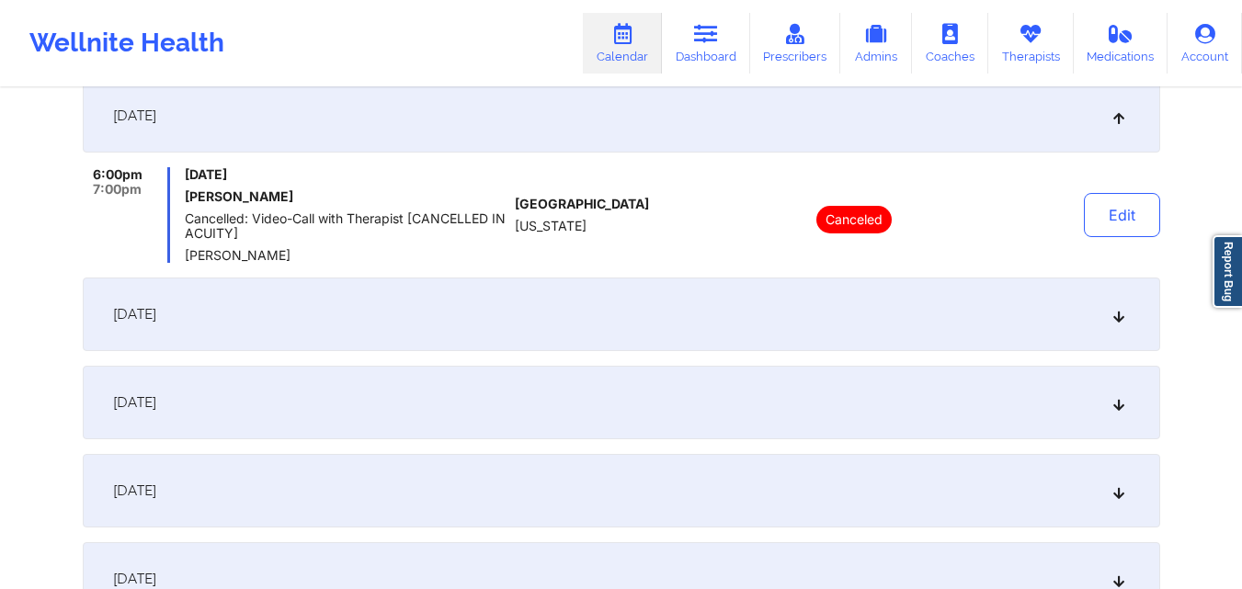
click at [631, 324] on div "October 31, 2025" at bounding box center [622, 315] width 1078 height 74
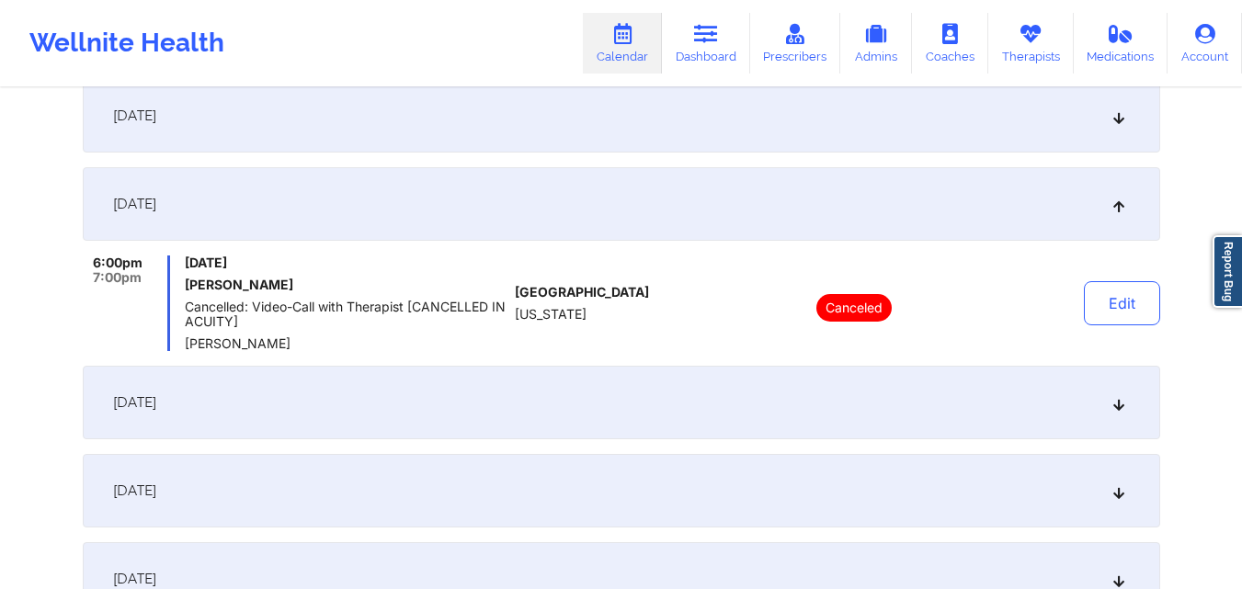
click at [649, 410] on div "November 7, 2025" at bounding box center [622, 403] width 1078 height 74
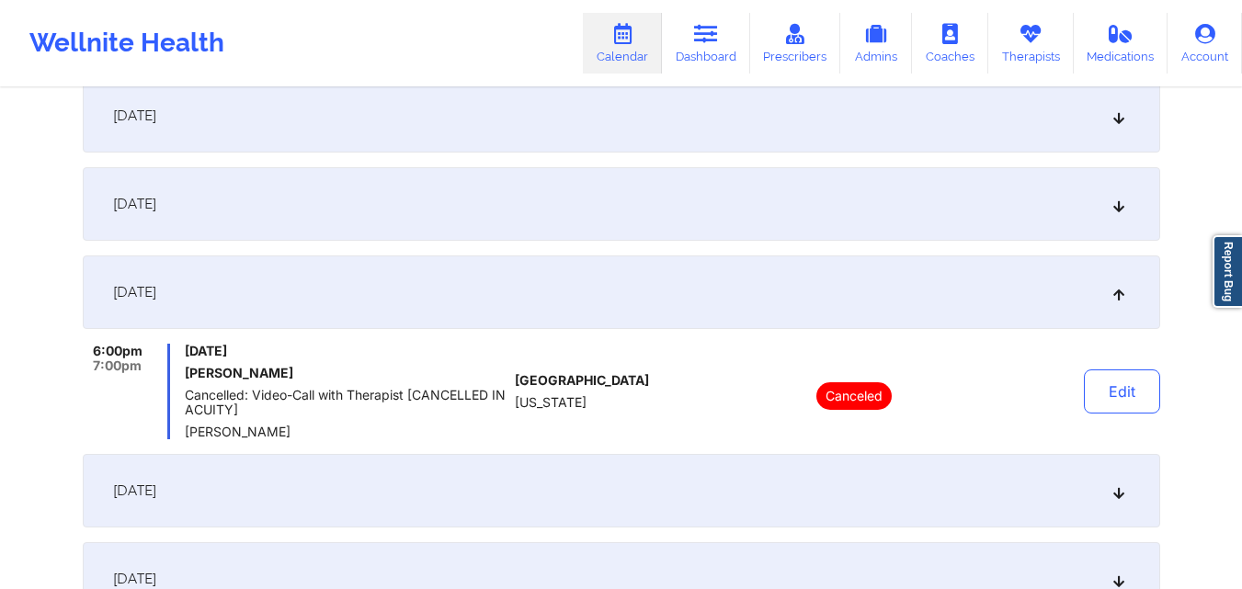
click at [656, 487] on div "November 14, 2025" at bounding box center [622, 491] width 1078 height 74
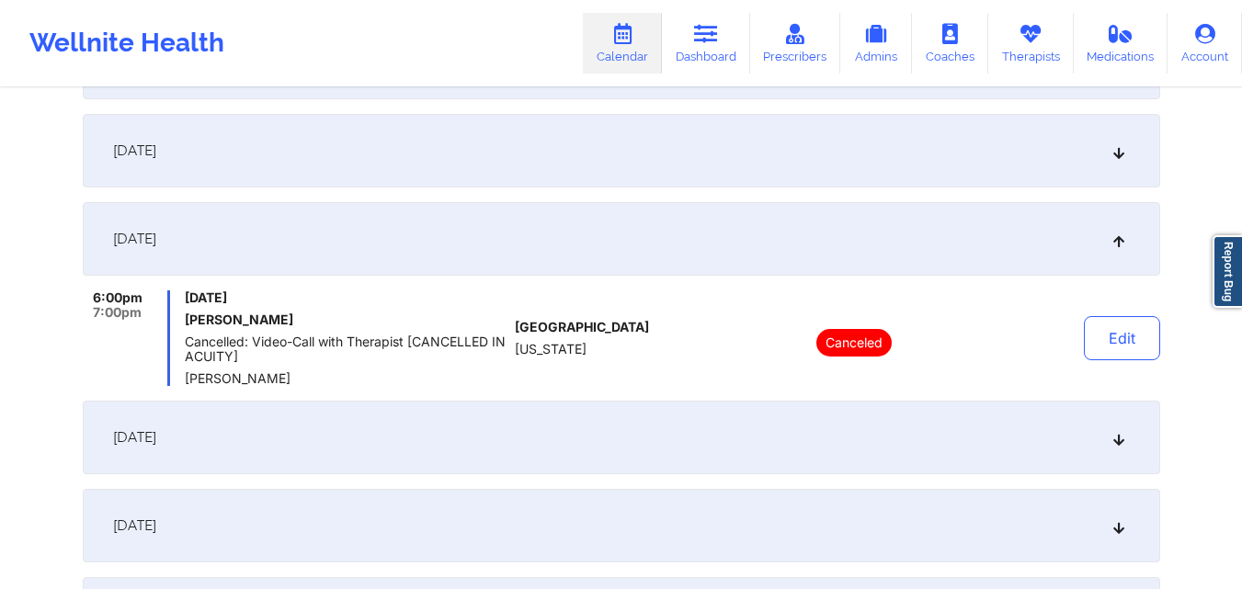
scroll to position [736, 0]
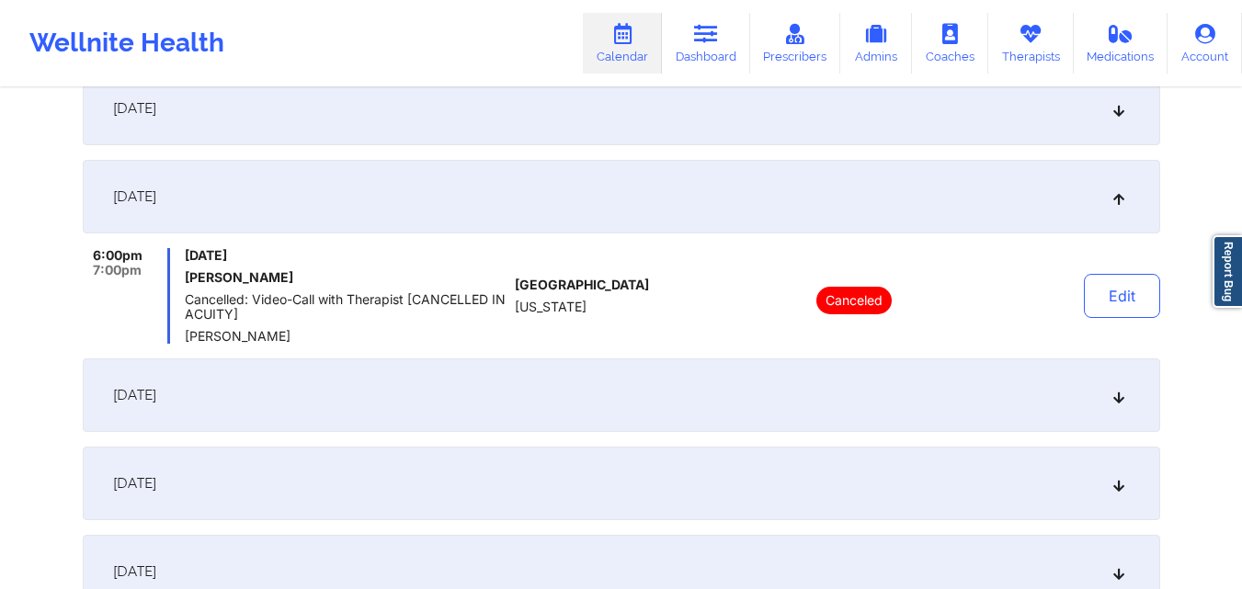
click at [637, 385] on div "November 21, 2025" at bounding box center [622, 396] width 1078 height 74
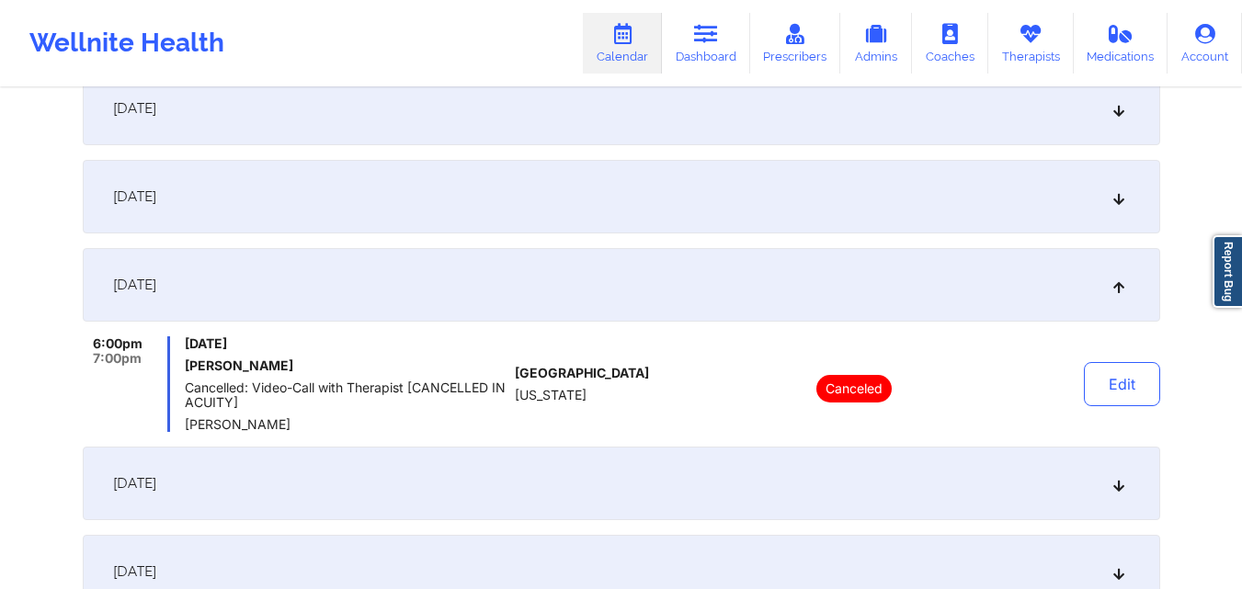
click at [634, 464] on div "November 28, 2025" at bounding box center [622, 484] width 1078 height 74
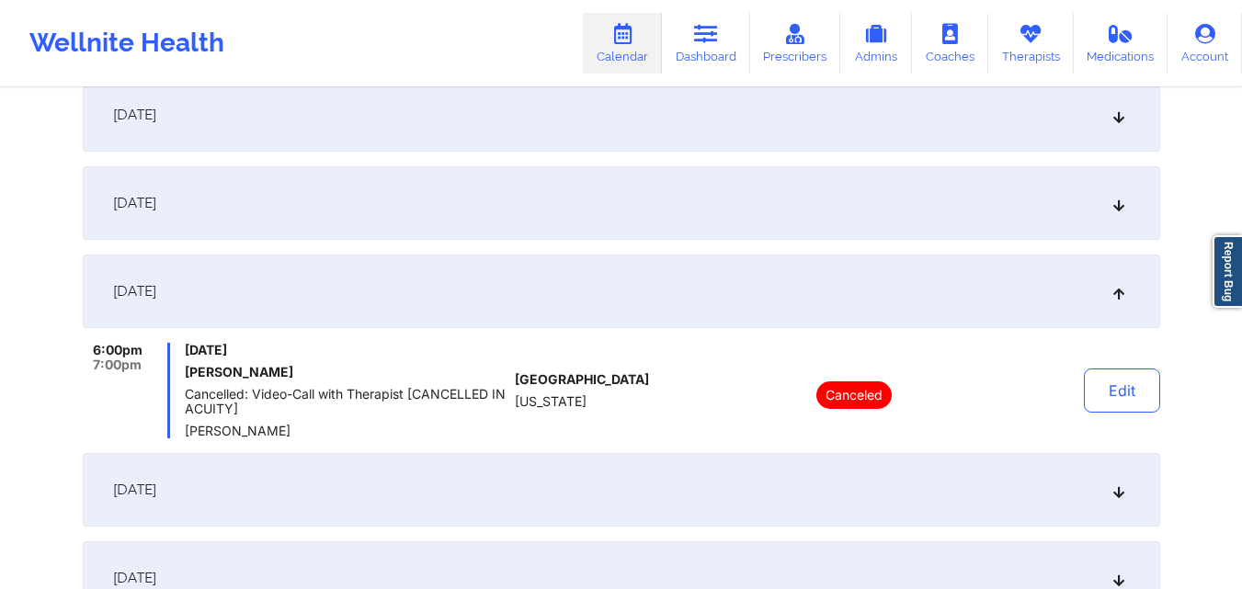
scroll to position [919, 0]
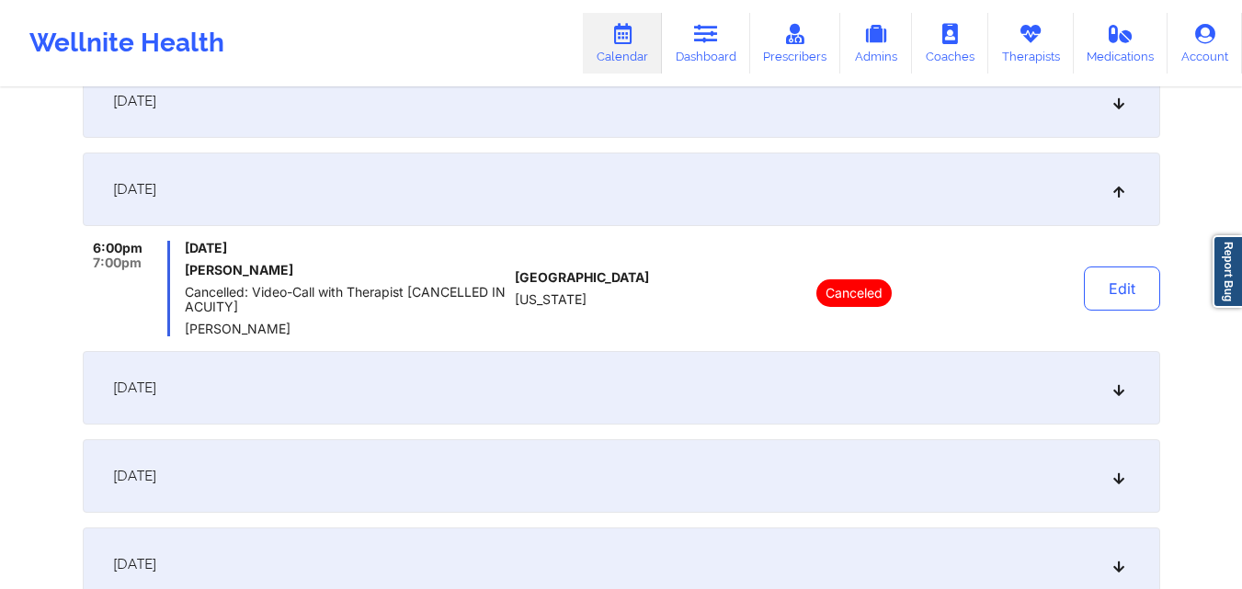
click at [615, 396] on div "December 5, 2025" at bounding box center [622, 388] width 1078 height 74
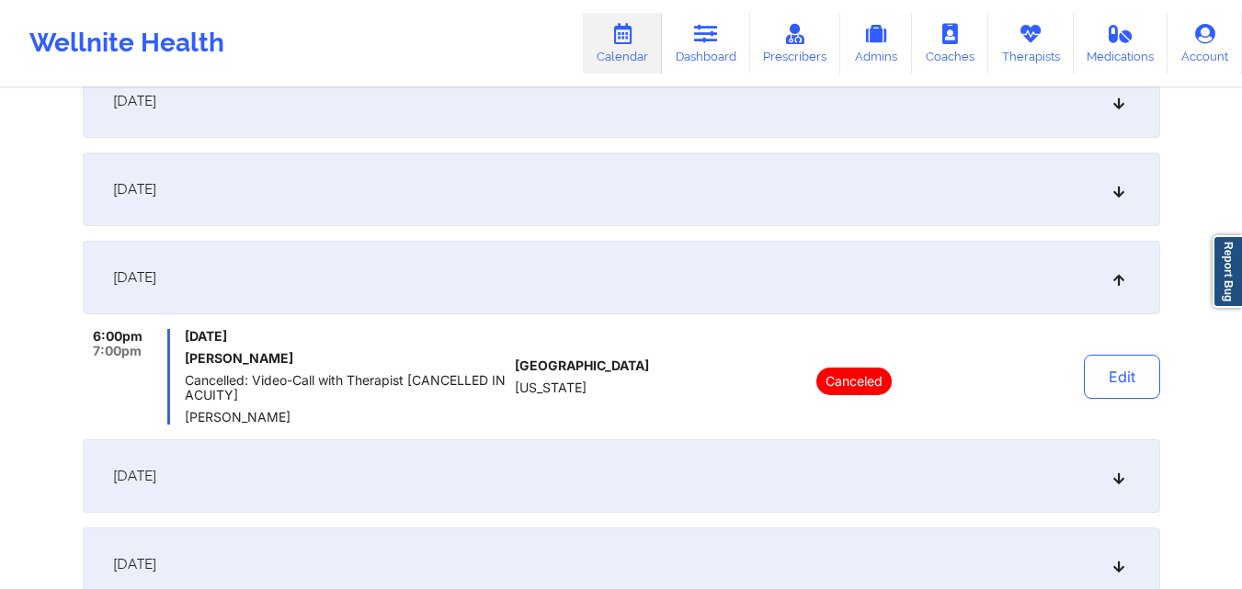
click at [628, 466] on div "December 12, 2025" at bounding box center [622, 476] width 1078 height 74
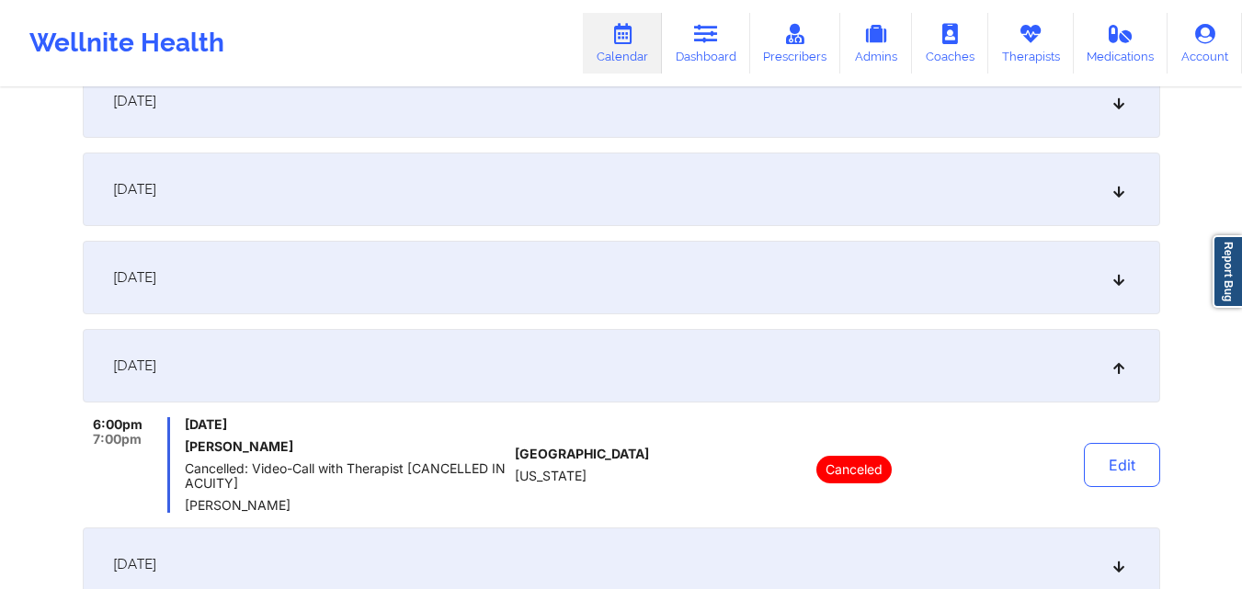
scroll to position [1103, 0]
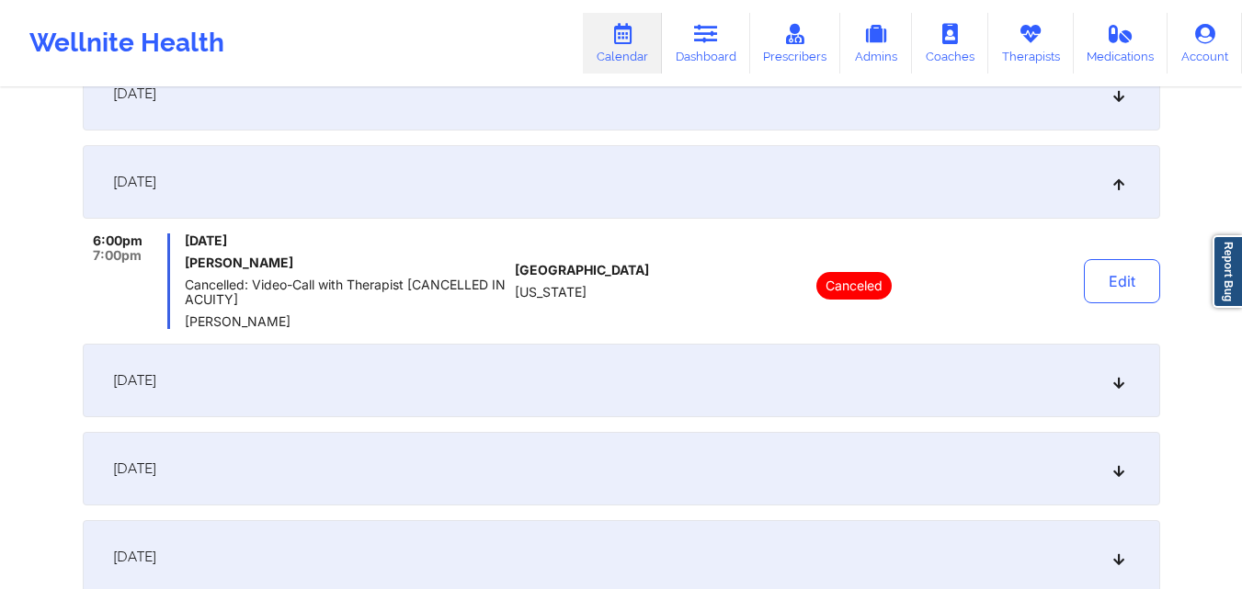
click at [617, 384] on div "December 19, 2025" at bounding box center [622, 381] width 1078 height 74
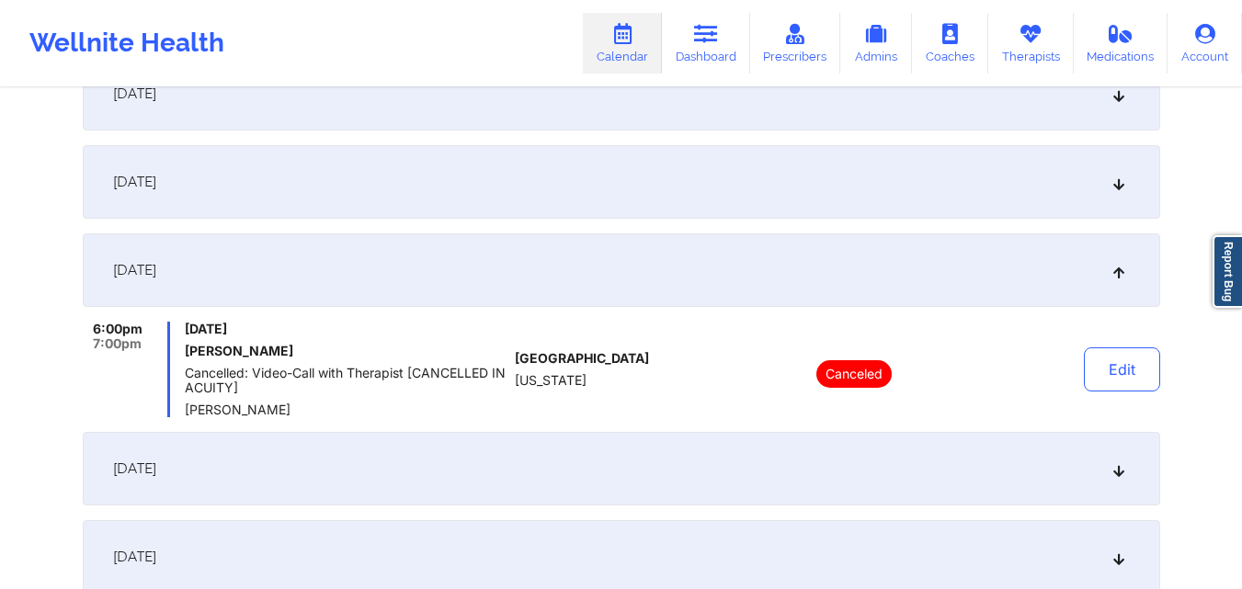
click at [618, 451] on div "December 26, 2025" at bounding box center [622, 469] width 1078 height 74
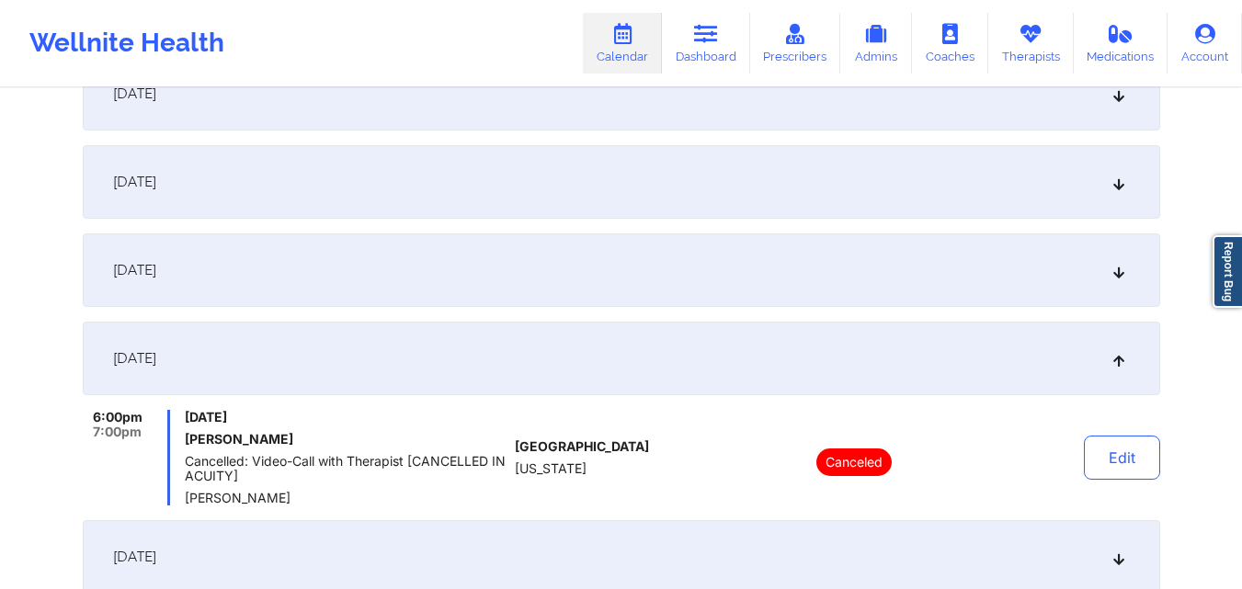
click at [630, 536] on div "January 2, 2026" at bounding box center [622, 557] width 1078 height 74
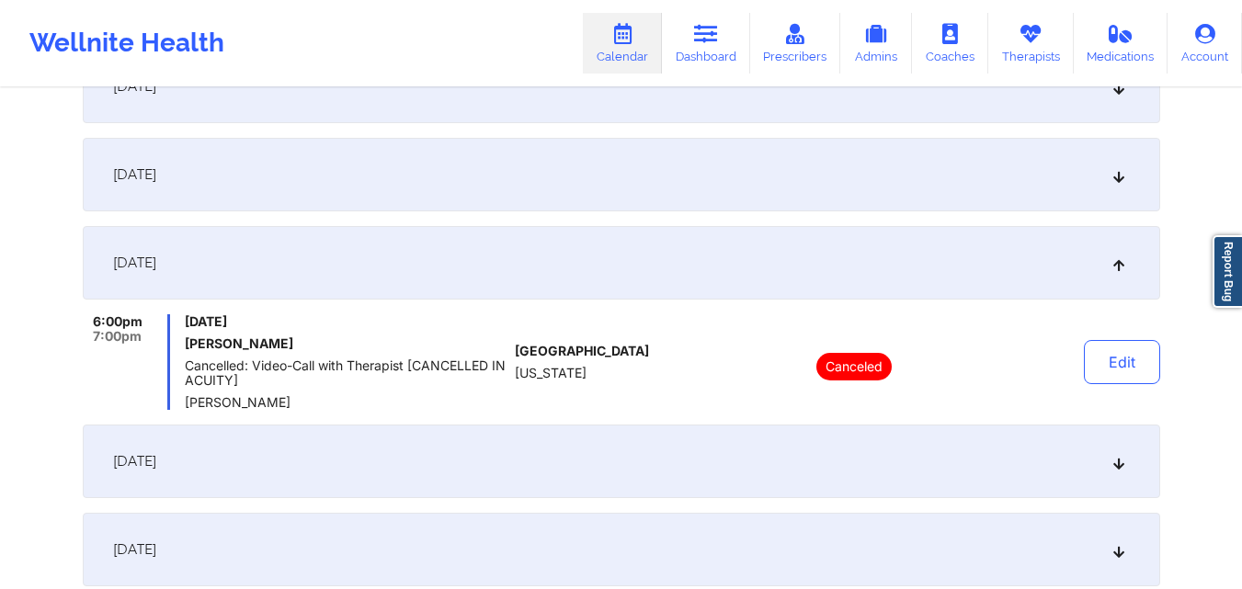
scroll to position [1560, 0]
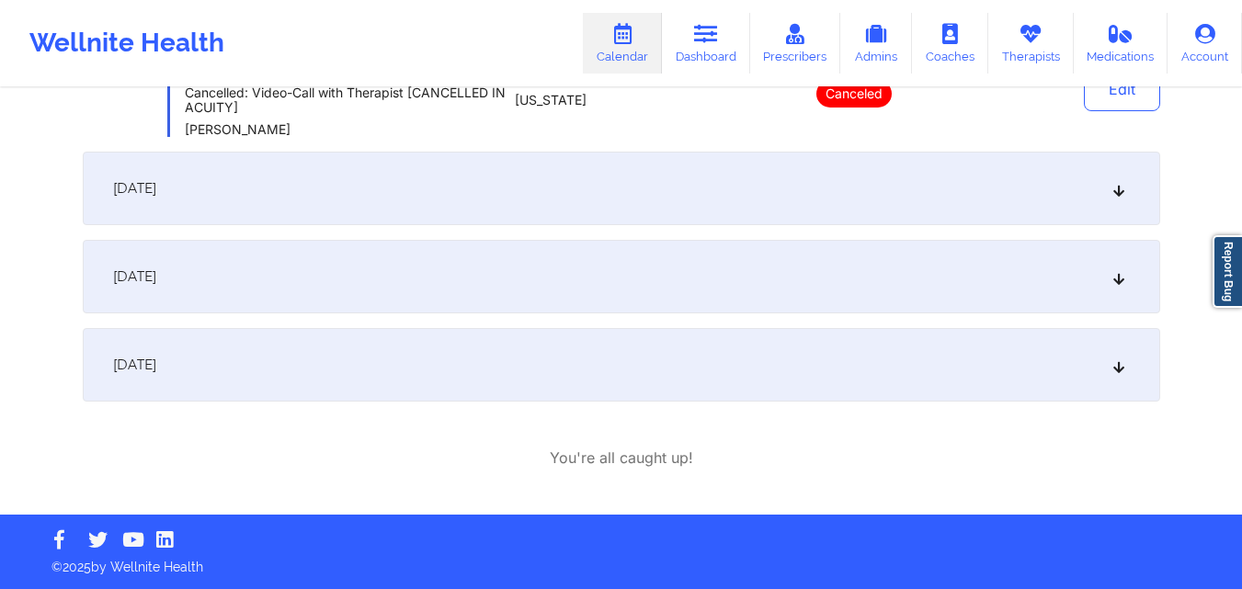
click at [608, 179] on div "January 9, 2026" at bounding box center [622, 189] width 1078 height 74
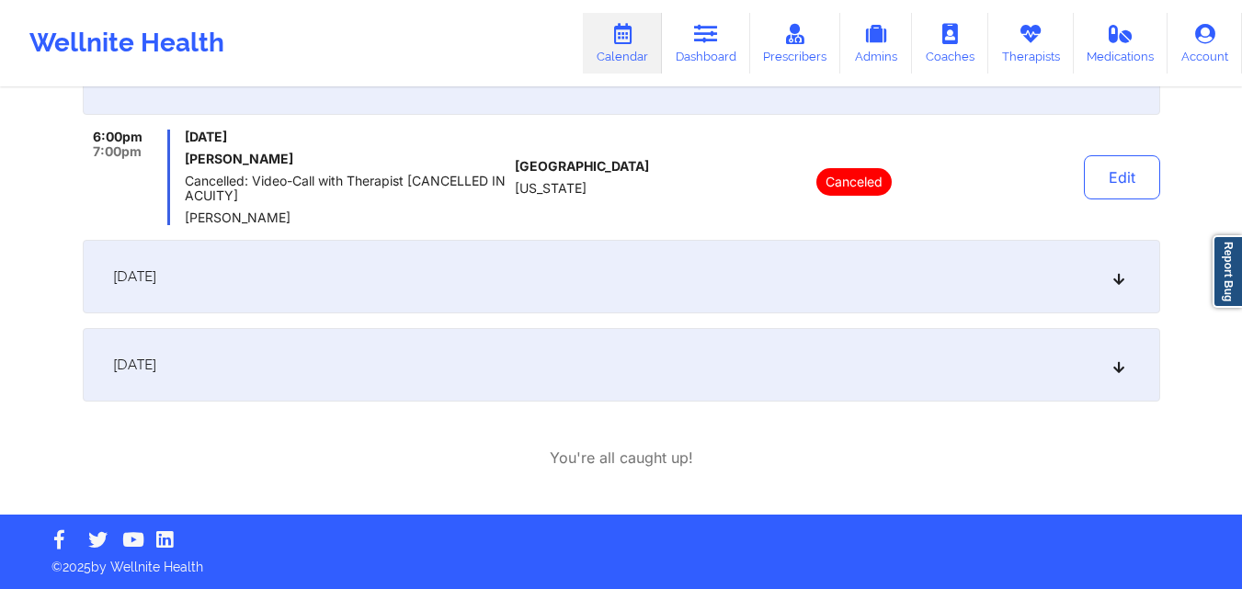
click at [624, 262] on div "January 16, 2026" at bounding box center [622, 277] width 1078 height 74
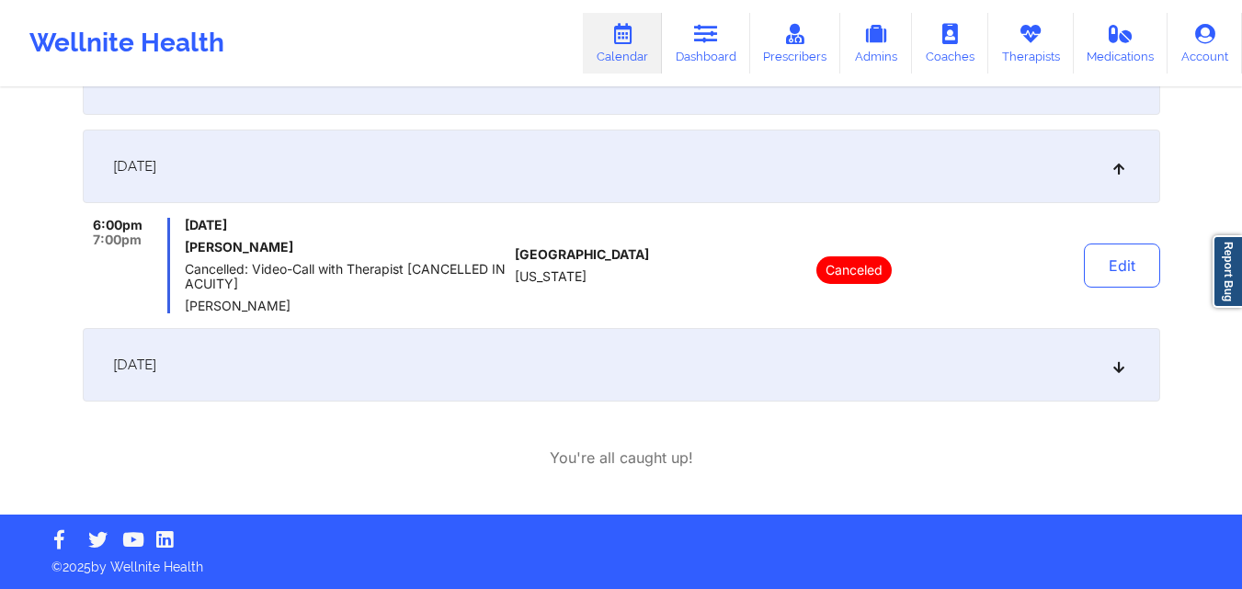
click at [631, 376] on div "January 23, 2026" at bounding box center [622, 365] width 1078 height 74
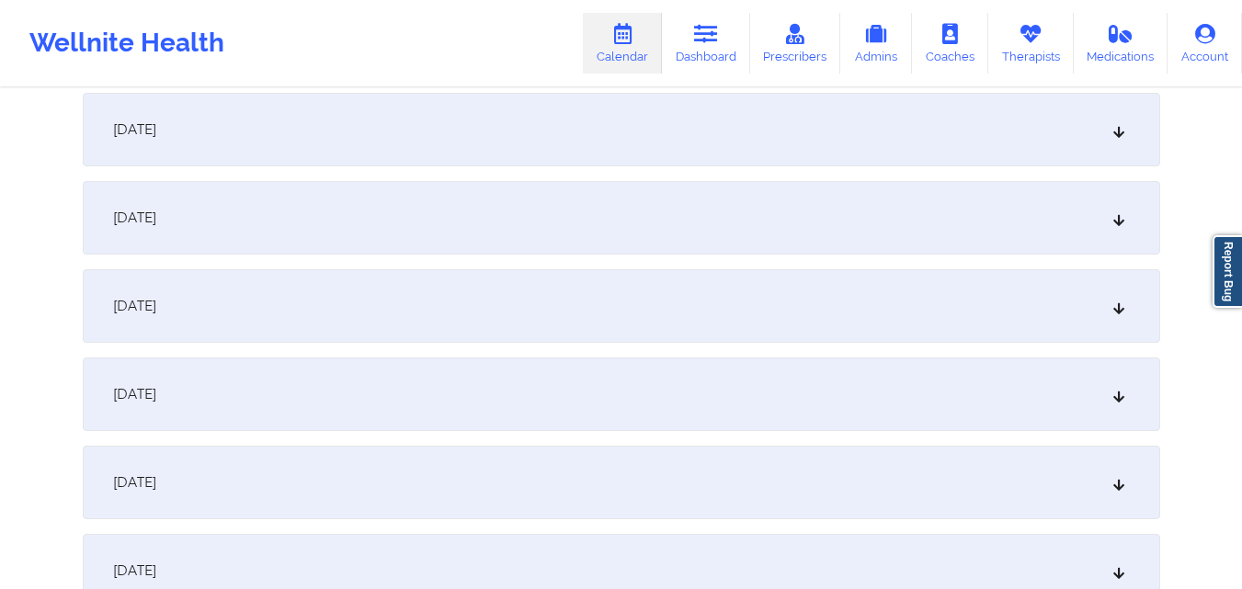
scroll to position [0, 0]
